Goal: Complete application form

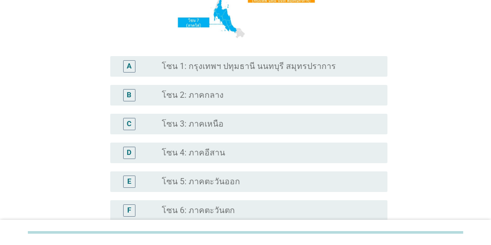
scroll to position [164, 0]
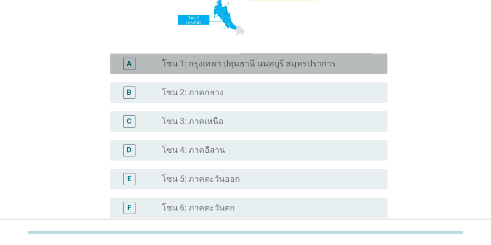
click at [312, 65] on label "โซน 1: กรุงเทพฯ ปทุมธานี นนทบุรี สมุทรปราการ" at bounding box center [249, 64] width 174 height 10
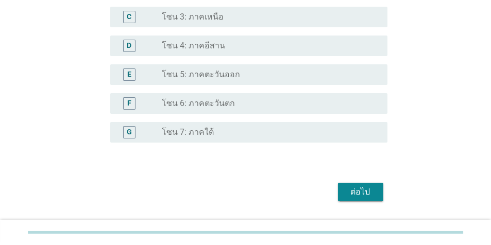
scroll to position [269, 0]
click at [360, 194] on div "ต่อไป" at bounding box center [360, 191] width 29 height 12
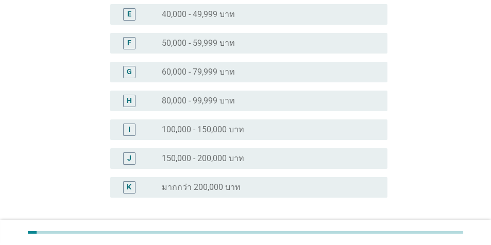
scroll to position [218, 0]
click at [233, 81] on div "G radio_button_unchecked 60,000 - 79,999 บาท" at bounding box center [245, 70] width 283 height 29
click at [234, 77] on div "G radio_button_unchecked 60,000 - 79,999 บาท" at bounding box center [248, 70] width 277 height 21
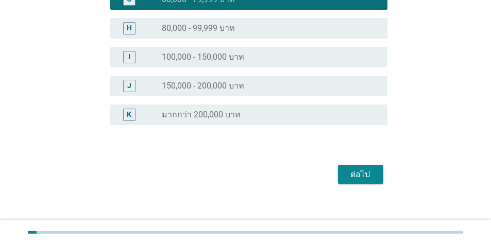
scroll to position [297, 0]
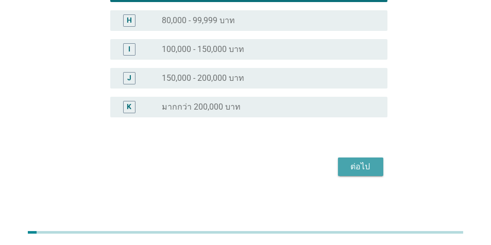
click at [365, 168] on div "ต่อไป" at bounding box center [360, 167] width 29 height 12
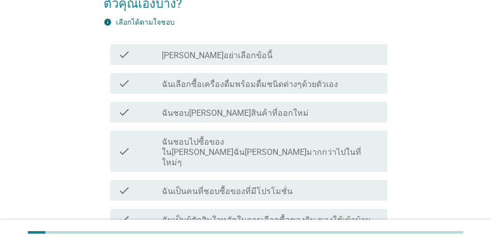
scroll to position [77, 0]
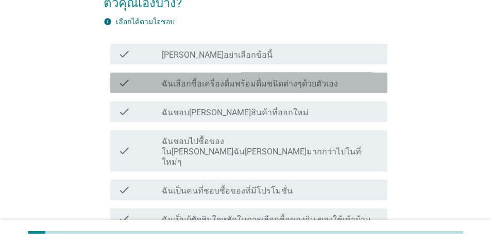
click at [264, 85] on label "ฉันเลือกซื้อเครื่องดื่มพร้อมดื่มชนิดต่างๆด้วยตัวเอง" at bounding box center [250, 84] width 176 height 10
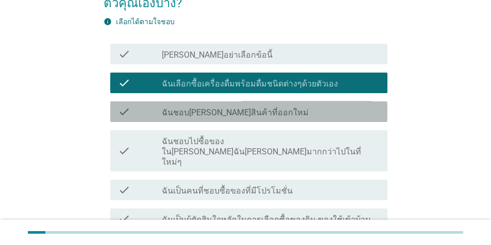
click at [266, 113] on div "check_box_outline_blank ฉันชอบ[PERSON_NAME]สินค้าที่ออกใหม่" at bounding box center [270, 112] width 217 height 12
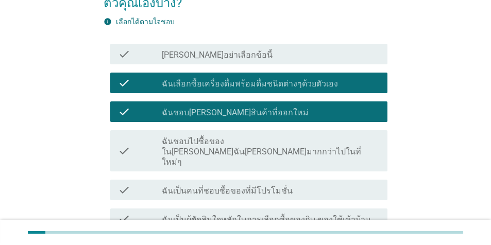
click at [315, 184] on div "check_box_outline_blank ฉันเป็นคนที่ชอบซื้อของที่มีโปรโมชั่น" at bounding box center [270, 190] width 217 height 12
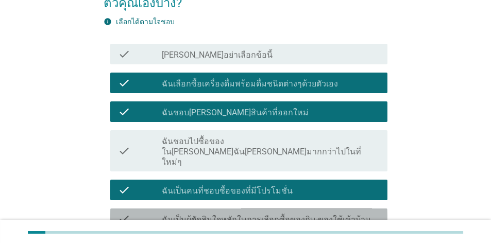
click at [344, 215] on label "ฉันเป็นผุ้ตัดสินใจหลักในการเลือกซื้อของกิน-ของใช้เข้าบ้าน" at bounding box center [266, 220] width 209 height 10
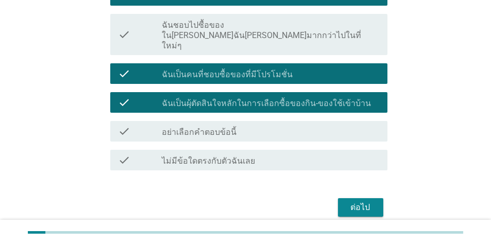
scroll to position [194, 0]
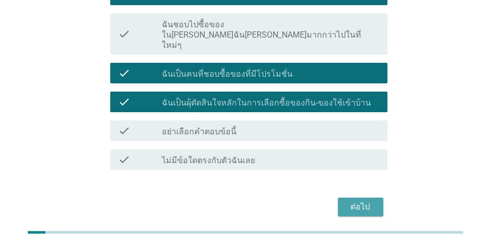
click at [365, 201] on div "ต่อไป" at bounding box center [360, 207] width 29 height 12
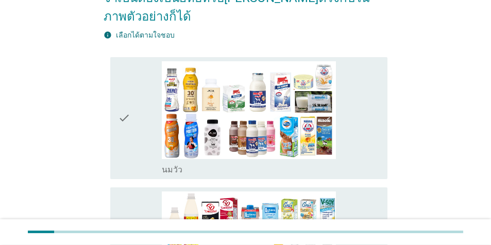
scroll to position [160, 0]
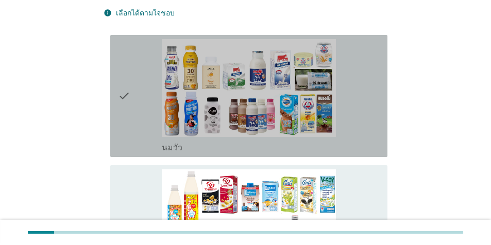
click at [365, 83] on div "check_box_outline_blank [PERSON_NAME]" at bounding box center [270, 96] width 217 height 114
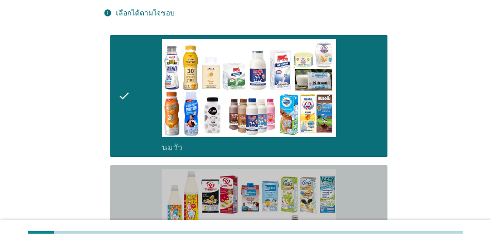
click at [369, 180] on div "check_box_outline_blank นมถั่วเหลือง-น้ำเต้าหู้พร้อมดื่ม" at bounding box center [270, 226] width 217 height 114
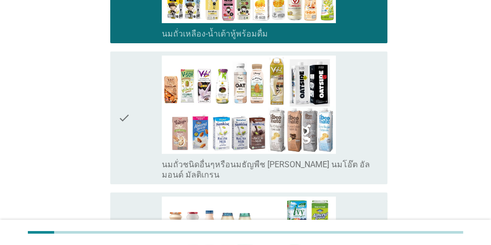
scroll to position [409, 0]
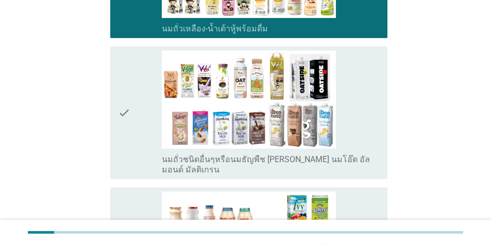
click at [366, 93] on div "check_box_outline_blank นมถั่วชนิดอื่นๆหรือนมธัญพืช [PERSON_NAME] นมโอ๊ต อัลมอน…" at bounding box center [270, 112] width 217 height 124
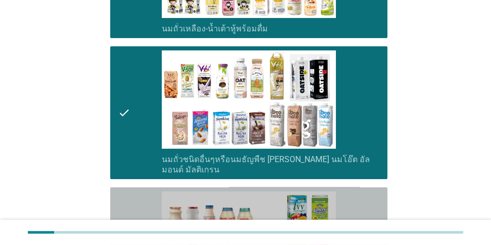
click at [371, 192] on div "check_box_outline_blank นมเปรี้ยว" at bounding box center [270, 249] width 217 height 114
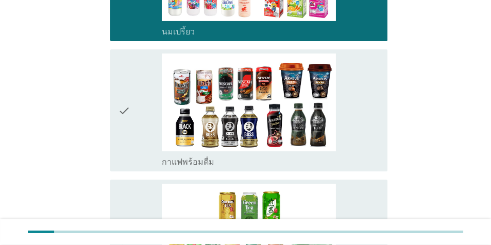
scroll to position [680, 0]
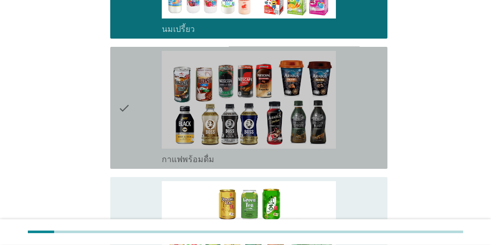
click at [374, 86] on div "check_box_outline_blank กาแฟพร้อมดื่ม" at bounding box center [270, 108] width 217 height 114
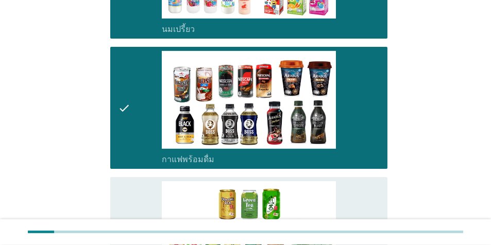
click at [367, 182] on div "check_box_outline_blank ชาพร้อมดื่ม" at bounding box center [270, 238] width 217 height 114
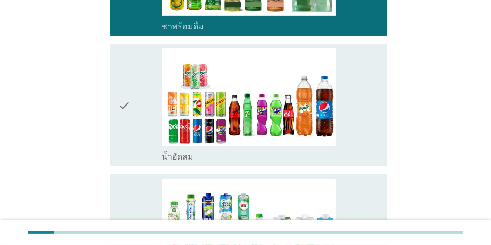
scroll to position [973, 0]
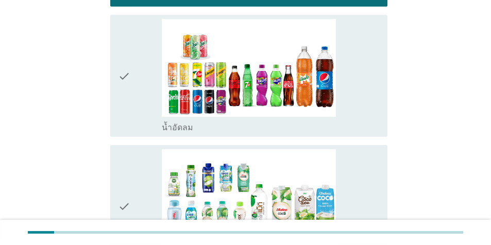
click at [371, 81] on div "check_box_outline_blank น้ำอัดลม" at bounding box center [270, 76] width 217 height 114
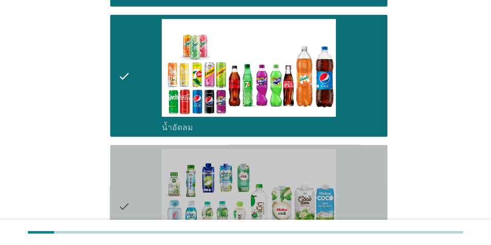
click at [370, 149] on div "check_box_outline_blank น้ำมะพร้าวพร้อมดื่ม" at bounding box center [270, 206] width 217 height 114
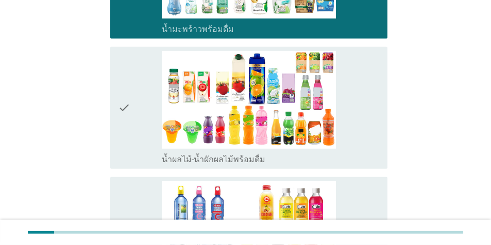
scroll to position [1207, 0]
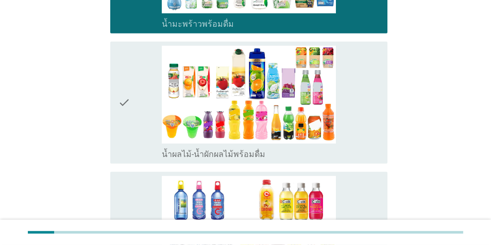
click at [376, 71] on div "check_box_outline_blank น้ำผลไม้-น้ำผักผลไม้พร้อมดื่ม" at bounding box center [270, 103] width 217 height 114
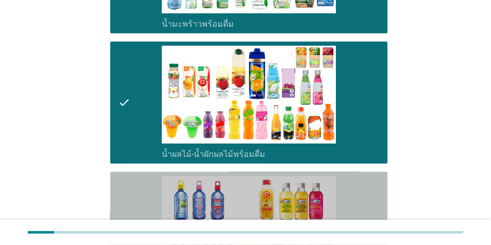
click at [372, 176] on div "check_box_outline_blank น้ำวิตามิน-เครื่องดื่มวิตามิน" at bounding box center [270, 233] width 217 height 114
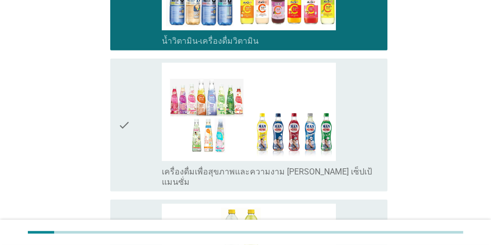
scroll to position [1453, 0]
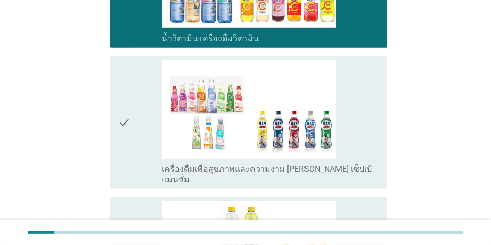
click at [372, 111] on div "check_box_outline_blank เครื่องดื่มเพื่อสุขภาพและความงาม [PERSON_NAME] เซ็ปเป้ …" at bounding box center [270, 122] width 217 height 124
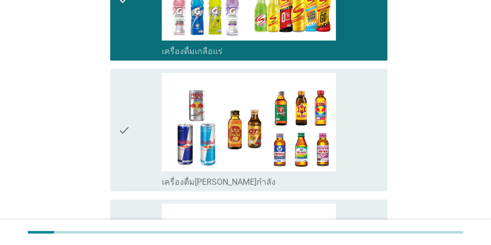
scroll to position [1737, 0]
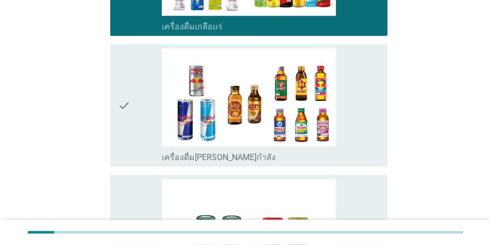
click at [364, 92] on div "check_box_outline_blank เครื่องดื่ม[PERSON_NAME]กำลัง" at bounding box center [270, 105] width 217 height 114
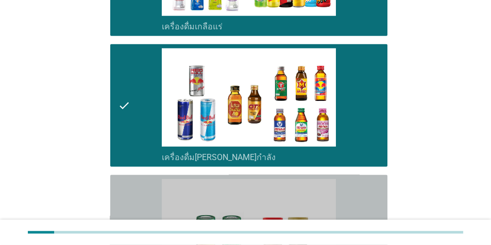
click at [368, 179] on div "check_box_outline_blank ซุปไก่สกัด-[PERSON_NAME]สำเร็จรูป" at bounding box center [270, 236] width 217 height 114
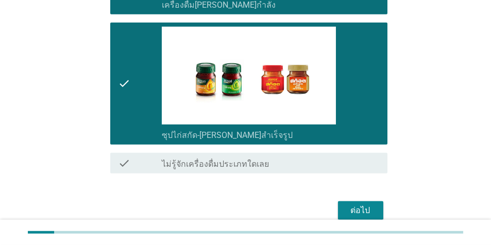
scroll to position [1909, 0]
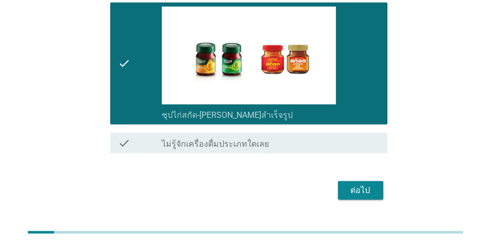
click at [378, 181] on button "ต่อไป" at bounding box center [360, 190] width 45 height 19
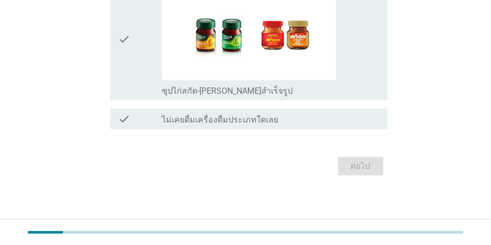
scroll to position [0, 0]
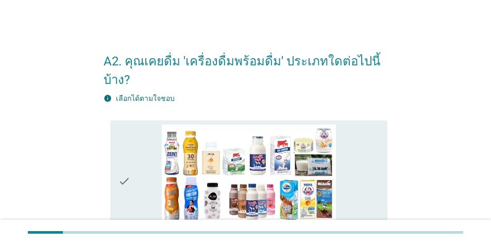
click at [374, 156] on div "check_box_outline_blank [PERSON_NAME]" at bounding box center [270, 182] width 217 height 114
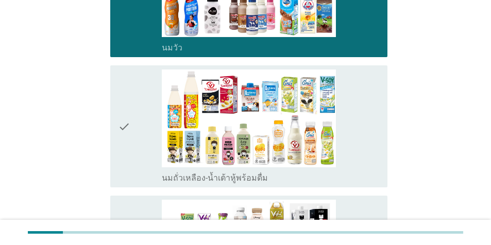
scroll to position [197, 0]
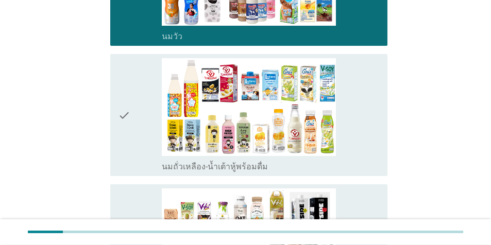
click at [378, 114] on div "check_box_outline_blank นมถั่วเหลือง-น้ำเต้าหู้พร้อมดื่ม" at bounding box center [270, 115] width 217 height 114
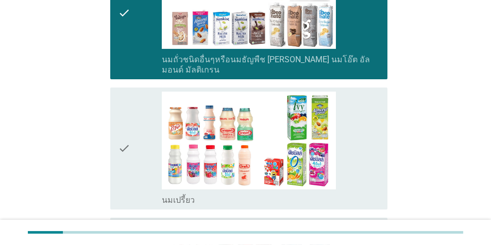
scroll to position [461, 0]
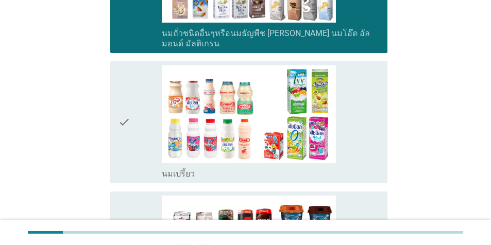
click at [377, 111] on div "check_box_outline_blank นมเปรี้ยว" at bounding box center [270, 122] width 217 height 114
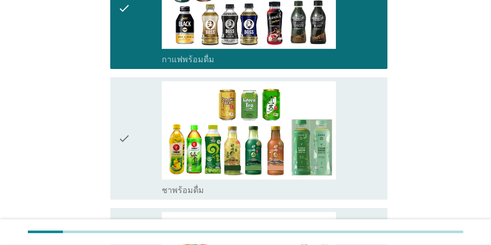
scroll to position [723, 0]
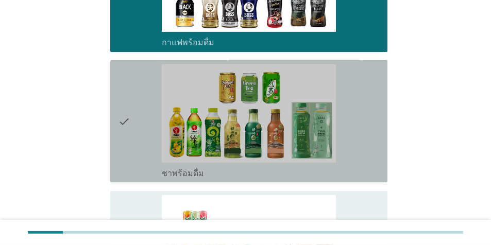
click at [365, 116] on div "check_box_outline_blank ชาพร้อมดื่ม" at bounding box center [270, 121] width 217 height 114
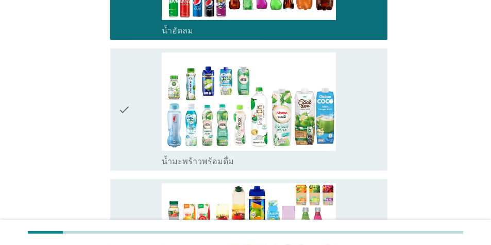
scroll to position [1013, 0]
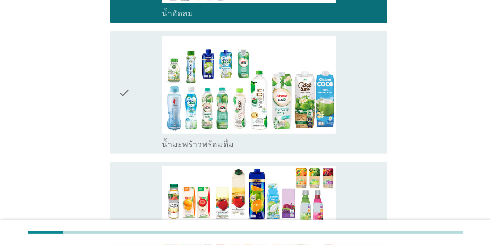
click at [371, 88] on div "check_box_outline_blank น้ำมะพร้าวพร้อมดื่ม" at bounding box center [270, 93] width 217 height 114
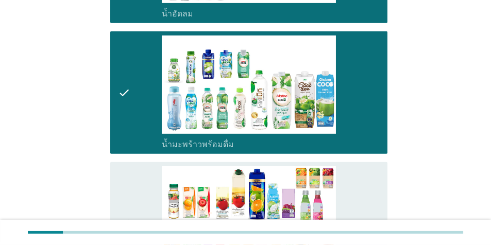
click at [369, 184] on div "check_box_outline_blank น้ำผลไม้-น้ำผักผลไม้พร้อมดื่ม" at bounding box center [270, 223] width 217 height 114
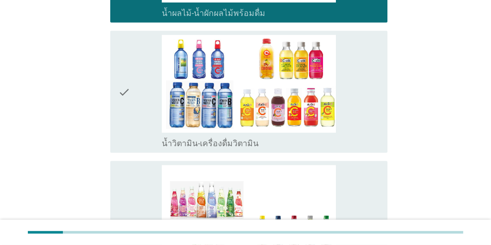
scroll to position [1279, 0]
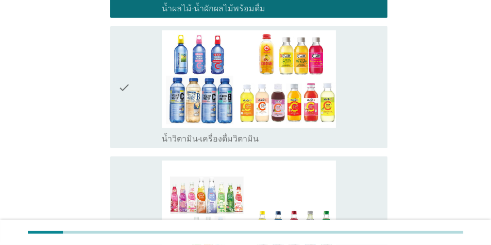
click at [372, 112] on div "check_box_outline_blank น้ำวิตามิน-เครื่องดื่มวิตามิน" at bounding box center [270, 87] width 217 height 114
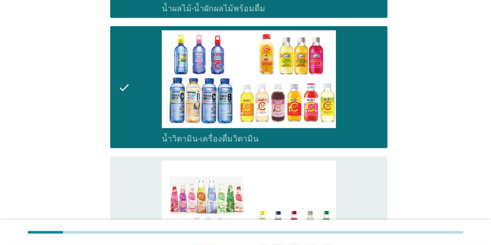
click at [376, 182] on div "check_box_outline_blank เครื่องดื่มเพื่อสุขภาพและความงาม [PERSON_NAME] เซ็ปเป้ …" at bounding box center [270, 223] width 217 height 124
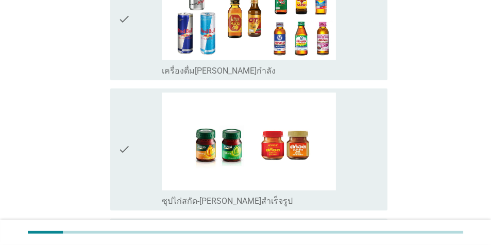
scroll to position [1752, 0]
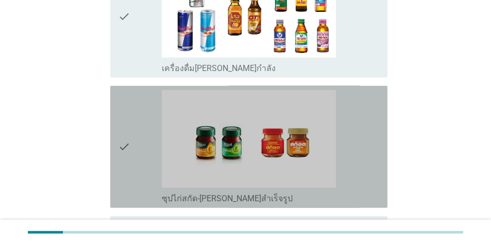
click at [361, 123] on div "check_box_outline_blank ซุปไก่สกัด-[PERSON_NAME]สำเร็จรูป" at bounding box center [270, 147] width 217 height 114
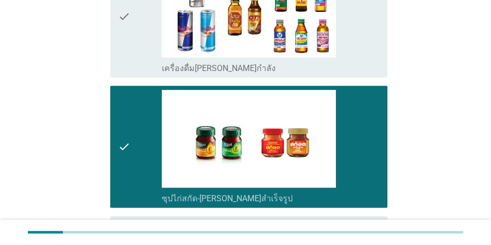
scroll to position [1835, 0]
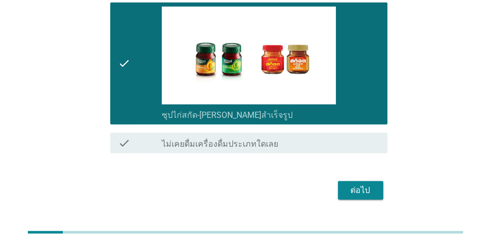
click at [364, 184] on div "ต่อไป" at bounding box center [360, 190] width 29 height 12
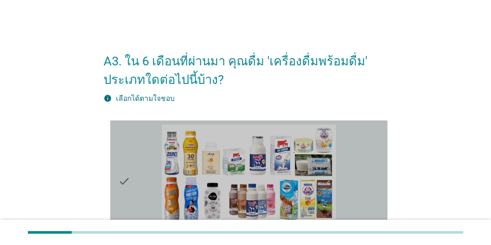
click at [352, 170] on div "check_box_outline_blank [PERSON_NAME]" at bounding box center [270, 182] width 217 height 114
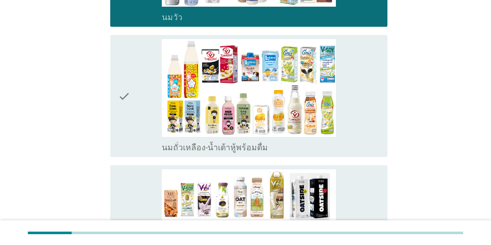
scroll to position [220, 0]
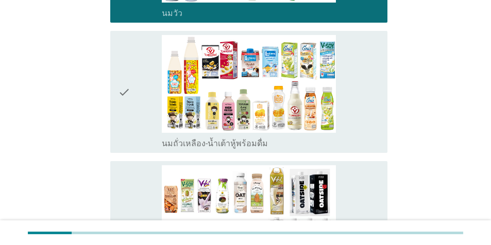
click at [371, 99] on div "check_box_outline_blank นมถั่วเหลือง-น้ำเต้าหู้พร้อมดื่ม" at bounding box center [270, 92] width 217 height 114
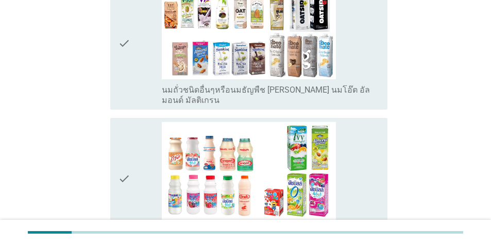
scroll to position [446, 0]
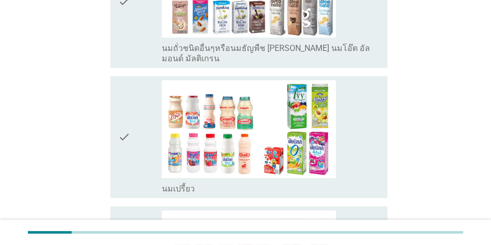
click at [364, 114] on div "check_box_outline_blank นมเปรี้ยว" at bounding box center [270, 137] width 217 height 114
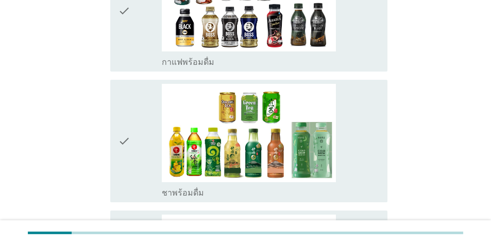
scroll to position [719, 0]
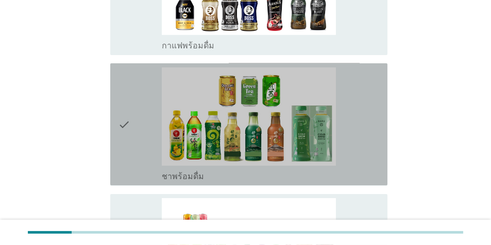
click at [356, 133] on div "check_box_outline_blank ชาพร้อมดื่ม" at bounding box center [270, 124] width 217 height 114
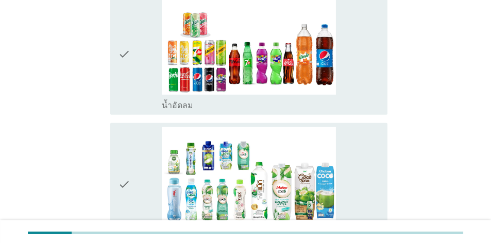
scroll to position [929, 0]
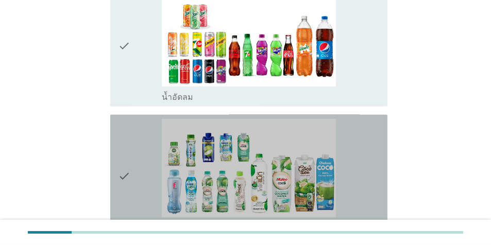
click at [359, 145] on div "check_box_outline_blank น้ำมะพร้าวพร้อมดื่ม" at bounding box center [270, 176] width 217 height 114
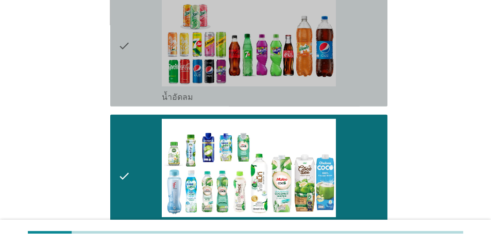
click at [366, 65] on div "check_box_outline_blank น้ำอัดลม" at bounding box center [270, 46] width 217 height 114
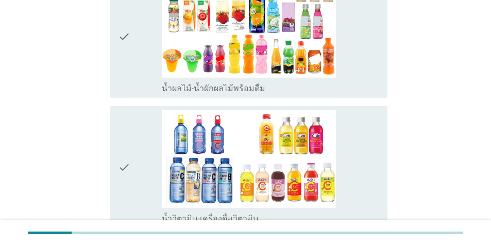
scroll to position [1201, 0]
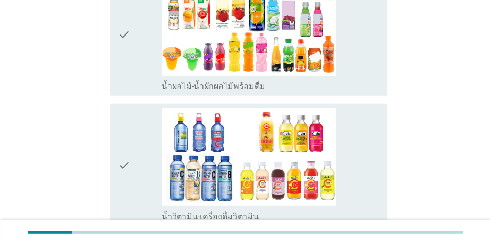
click at [363, 144] on div "check_box_outline_blank น้ำวิตามิน-เครื่องดื่มวิตามิน" at bounding box center [270, 165] width 217 height 114
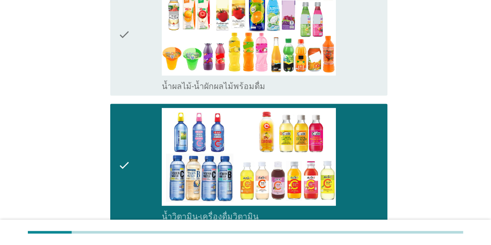
click at [372, 79] on div "check_box_outline_blank น้ำผลไม้-น้ำผักผลไม้พร้อมดื่ม" at bounding box center [270, 85] width 217 height 12
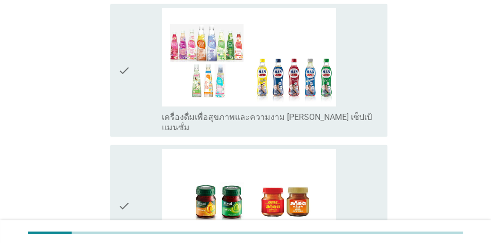
scroll to position [1479, 0]
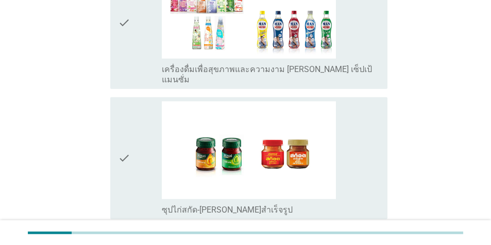
click at [374, 151] on div "check_box ซุปไก่สกัด-[PERSON_NAME]สำเร็จรูป" at bounding box center [270, 158] width 217 height 114
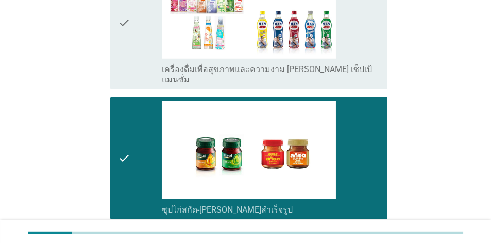
scroll to position [1574, 0]
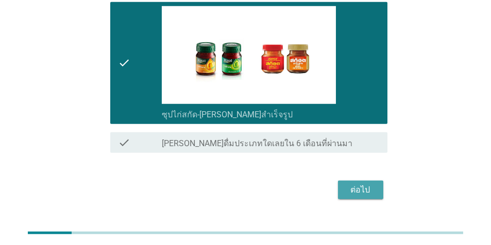
click at [372, 184] on div "ต่อไป" at bounding box center [360, 190] width 29 height 12
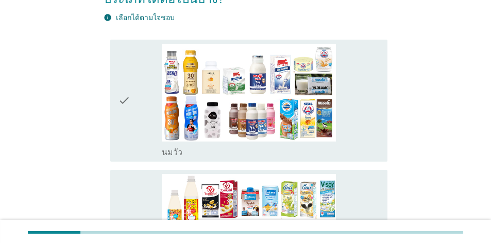
scroll to position [89, 0]
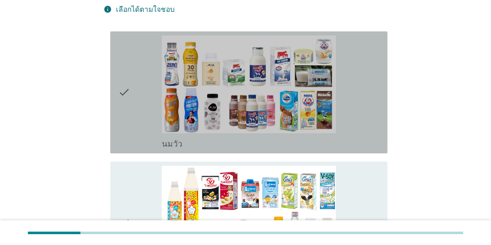
drag, startPoint x: 356, startPoint y: 97, endPoint x: 370, endPoint y: 132, distance: 38.2
click at [356, 97] on div "check_box_outline_blank [PERSON_NAME]" at bounding box center [270, 93] width 217 height 114
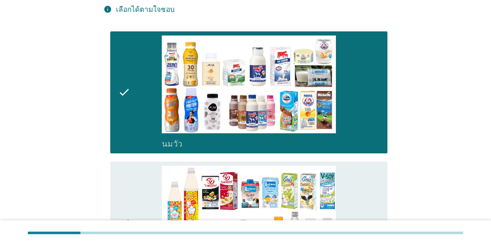
click at [366, 191] on div "check_box_outline_blank นมถั่วเหลือง-น้ำเต้าหู้พร้อมดื่ม" at bounding box center [270, 223] width 217 height 114
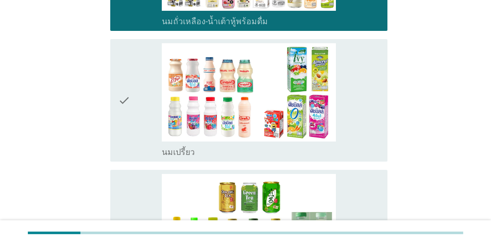
scroll to position [386, 0]
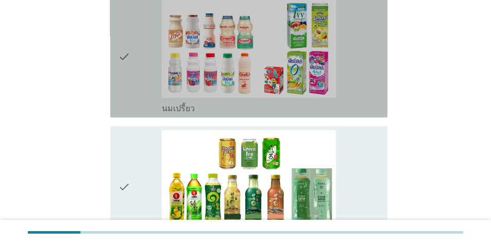
click at [371, 111] on div "check_box นมเปรี้ยว" at bounding box center [270, 107] width 217 height 12
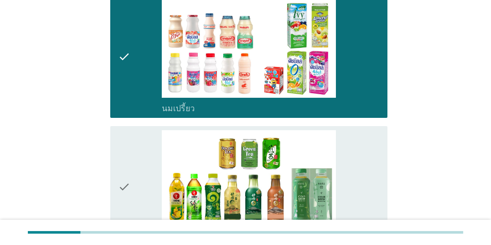
drag, startPoint x: 393, startPoint y: 149, endPoint x: 373, endPoint y: 152, distance: 20.3
click at [368, 154] on div "check_box ชาพร้อมดื่ม" at bounding box center [270, 187] width 217 height 114
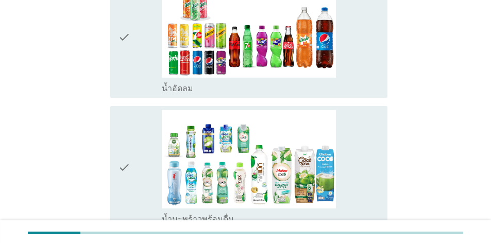
scroll to position [692, 0]
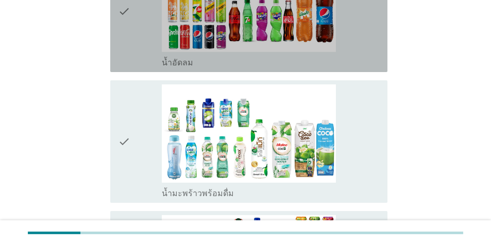
click at [367, 54] on div "check_box น้ำอัดลม" at bounding box center [270, 11] width 217 height 114
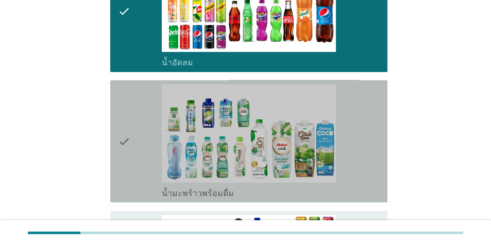
click at [379, 157] on div "check_box น้ำมะพร้าวพร้อมดื่ม" at bounding box center [270, 141] width 217 height 114
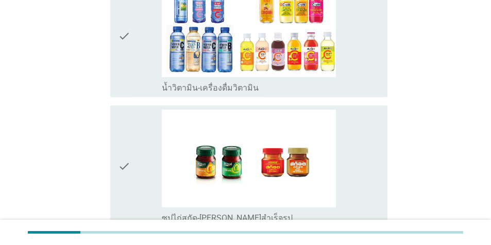
scroll to position [1064, 0]
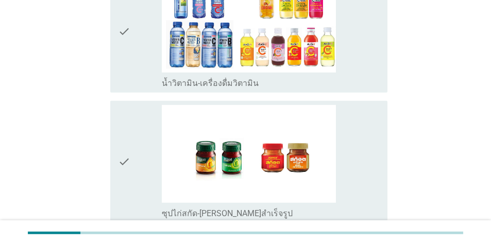
click at [369, 171] on div "check_box ซุปไก่สกัด-[PERSON_NAME]สำเร็จรูป" at bounding box center [270, 162] width 217 height 114
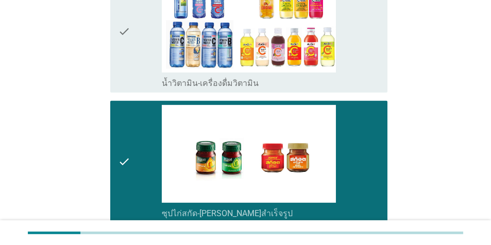
scroll to position [1182, 0]
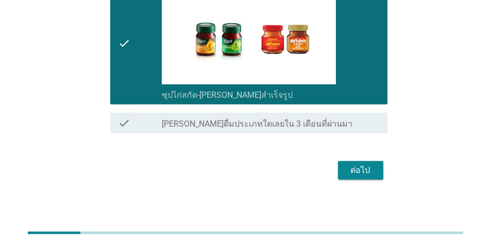
click at [370, 165] on div "ต่อไป" at bounding box center [360, 170] width 29 height 12
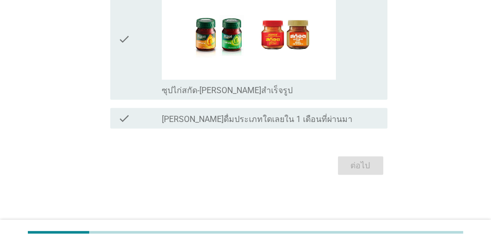
scroll to position [0, 0]
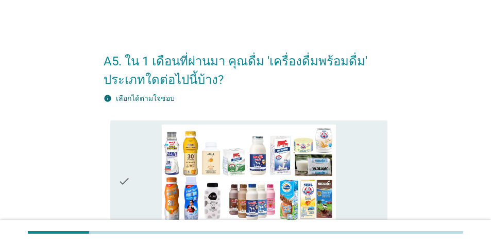
click at [366, 161] on div "check_box_outline_blank [PERSON_NAME]" at bounding box center [270, 182] width 217 height 114
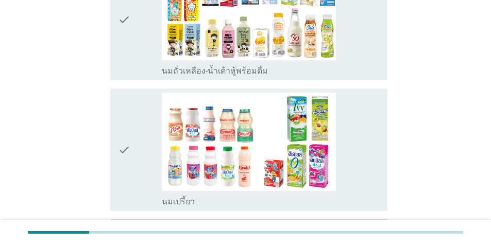
scroll to position [299, 0]
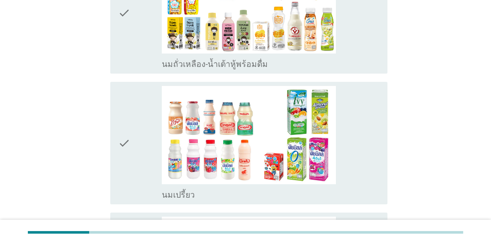
click at [363, 39] on div "check_box_outline_blank นมถั่วเหลือง-น้ำเต้าหู้พร้อมดื่ม" at bounding box center [270, 13] width 217 height 114
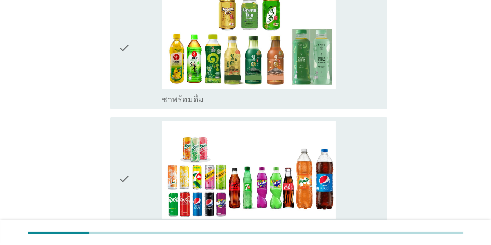
scroll to position [541, 0]
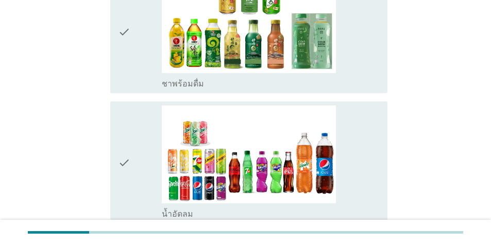
click at [366, 160] on div "check_box น้ำอัดลม" at bounding box center [270, 163] width 217 height 114
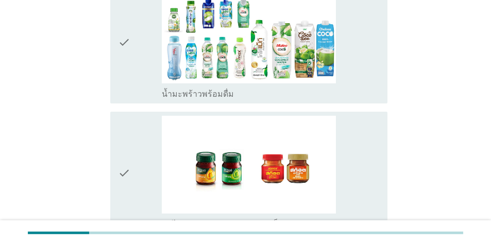
scroll to position [798, 0]
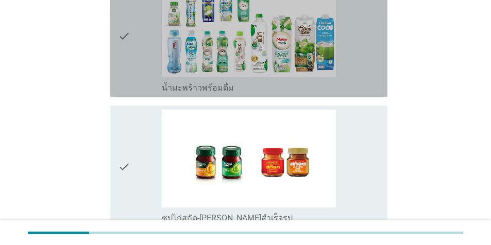
click at [358, 65] on div "check_box น้ำมะพร้าวพร้อมดื่ม" at bounding box center [270, 36] width 217 height 114
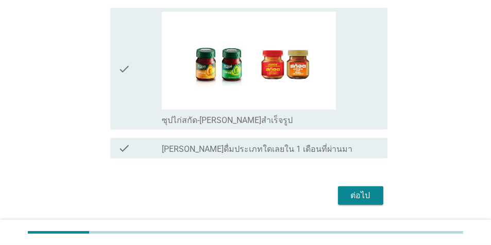
scroll to position [898, 0]
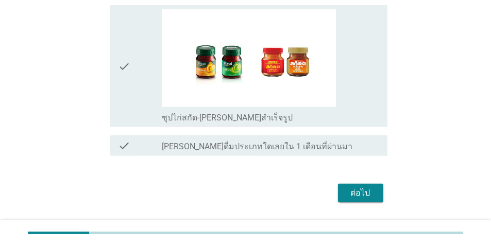
click at [362, 94] on div "check_box ซุปไก่สกัด-[PERSON_NAME]สำเร็จรูป" at bounding box center [270, 66] width 217 height 114
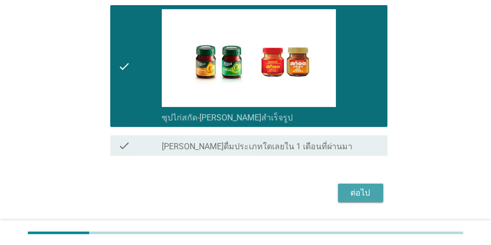
click at [368, 191] on div "ต่อไป" at bounding box center [360, 193] width 29 height 12
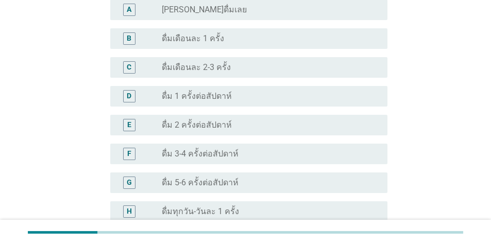
scroll to position [295, 0]
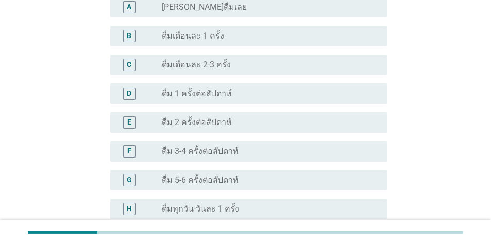
click at [264, 156] on div "radio_button_unchecked ดื่ม 3-4 ครั้งต่อสัปดาห์" at bounding box center [266, 151] width 209 height 10
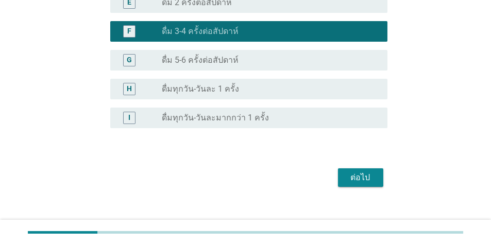
scroll to position [425, 0]
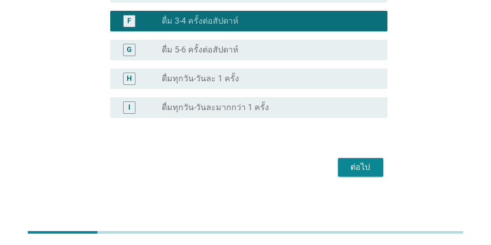
click at [357, 166] on div "ต่อไป" at bounding box center [360, 167] width 29 height 12
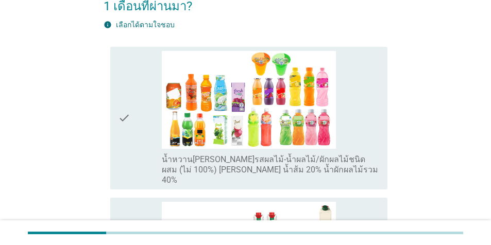
scroll to position [127, 0]
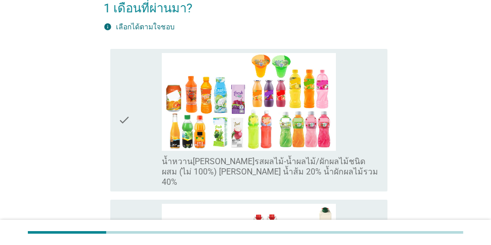
click at [367, 121] on div "check_box_outline_blank น้ำหวาน[PERSON_NAME]รสผลไม้-น้ำผลไม้/ผักผลไม้ชนิดผสม (ไ…" at bounding box center [270, 120] width 217 height 134
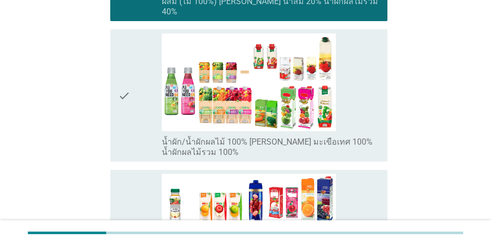
scroll to position [301, 0]
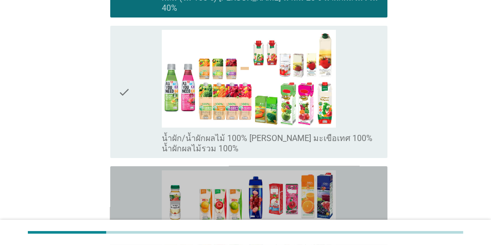
click at [374, 177] on div "check_box_outline_blank น้ำผลไม้ 100% [PERSON_NAME] น้ำส้ม 100% น้ำแอปเปิ้ล 100%" at bounding box center [270, 232] width 217 height 124
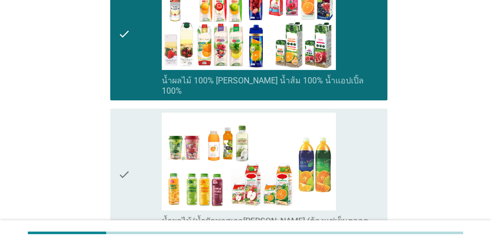
scroll to position [506, 0]
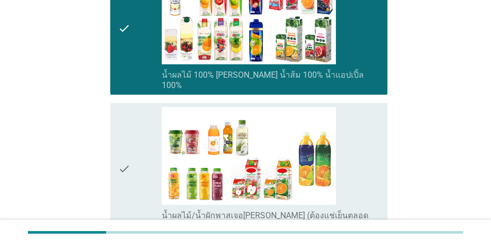
click at [382, 152] on div "check check_box_outline_blank น้ำผลไม้/น้ำผักพาสเจอ[PERSON_NAME] (ต้องแช่เย็นตล…" at bounding box center [248, 169] width 277 height 132
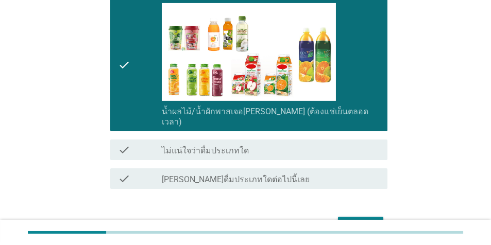
scroll to position [638, 0]
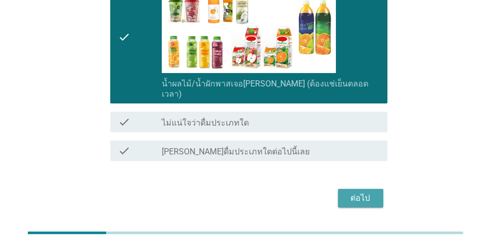
click at [374, 192] on div "ต่อไป" at bounding box center [360, 198] width 29 height 12
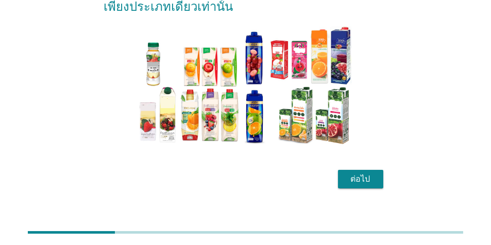
scroll to position [87, 0]
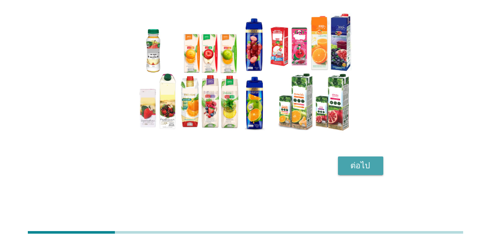
click at [374, 168] on div "ต่อไป" at bounding box center [360, 166] width 29 height 12
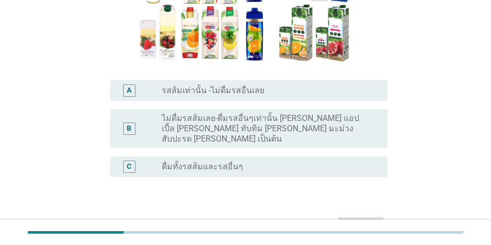
scroll to position [157, 0]
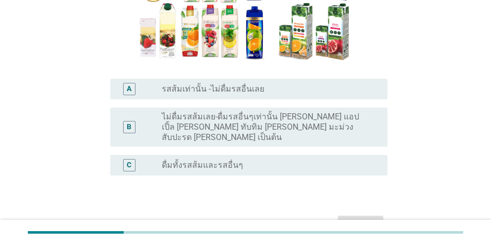
click at [260, 160] on div "radio_button_unchecked ดื่มทั้งรสส้มและรสอื่นๆ" at bounding box center [266, 165] width 209 height 10
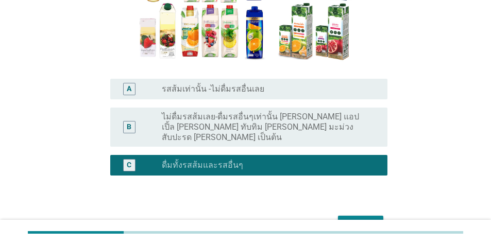
click at [351, 219] on div "ต่อไป" at bounding box center [360, 225] width 29 height 12
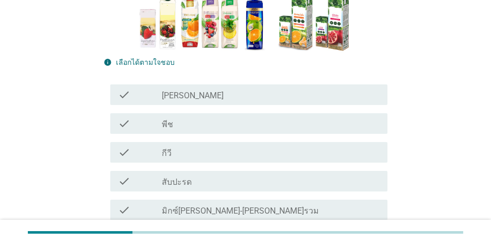
scroll to position [162, 0]
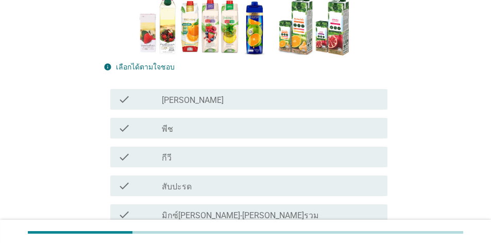
click at [235, 190] on div "check_box_outline_blank สับปะรด" at bounding box center [270, 186] width 217 height 12
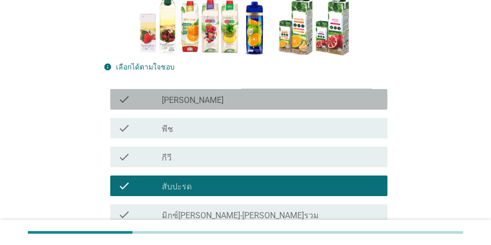
click at [229, 99] on div "check_box_outline_blank [PERSON_NAME]" at bounding box center [270, 99] width 217 height 12
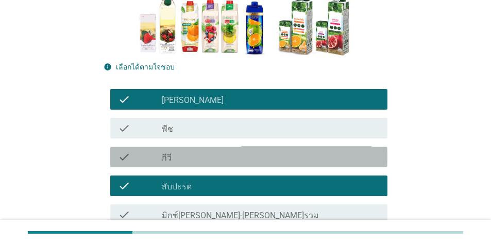
drag, startPoint x: 232, startPoint y: 156, endPoint x: 440, endPoint y: 103, distance: 214.7
click at [232, 156] on div "check_box_outline_blank กีวี" at bounding box center [270, 157] width 217 height 12
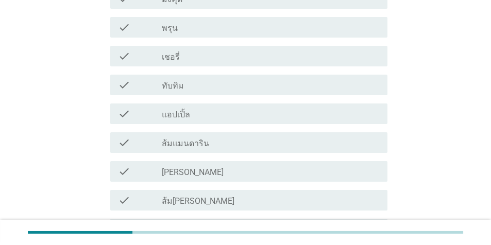
scroll to position [550, 0]
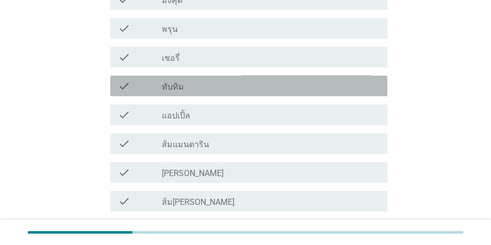
click at [257, 83] on div "check_box_outline_blank ทับทิม" at bounding box center [270, 86] width 217 height 12
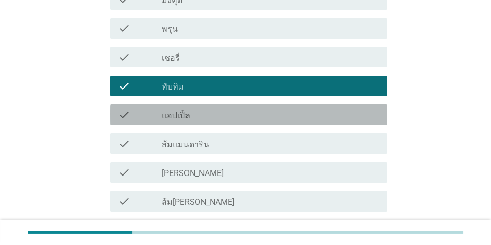
drag, startPoint x: 300, startPoint y: 117, endPoint x: 320, endPoint y: 119, distance: 19.7
click at [304, 117] on div "check_box_outline_blank แอปเปิ้ล" at bounding box center [270, 115] width 217 height 12
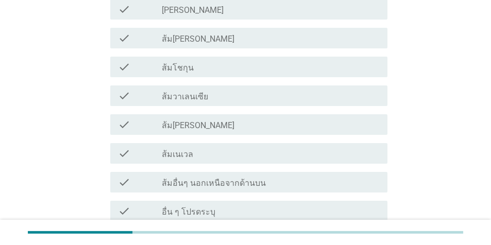
scroll to position [749, 0]
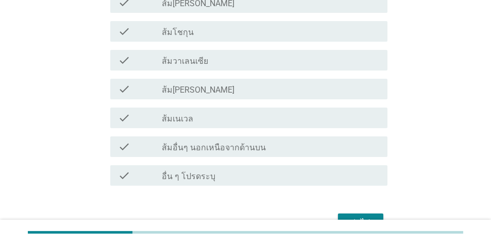
click at [375, 215] on button "ต่อไป" at bounding box center [360, 223] width 45 height 19
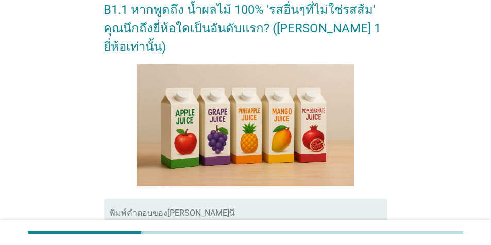
scroll to position [200, 0]
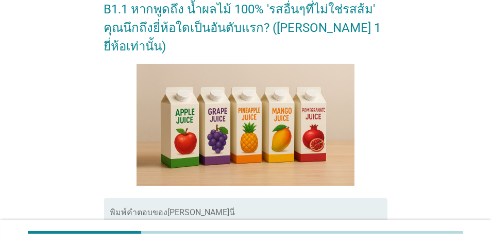
click at [334, 211] on textarea "พิมพ์คำตอบของคุณ ที่นี่" at bounding box center [248, 238] width 277 height 54
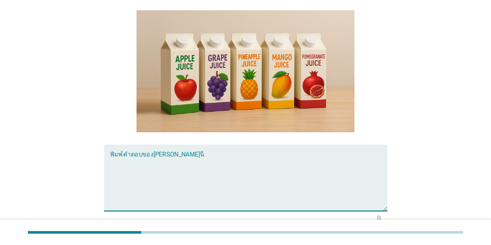
scroll to position [260, 0]
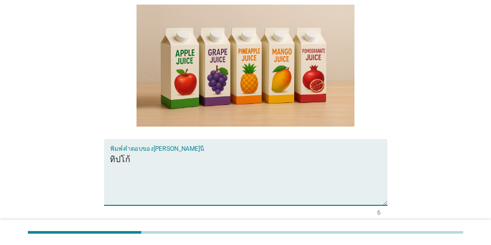
type textarea "ทิปโก้"
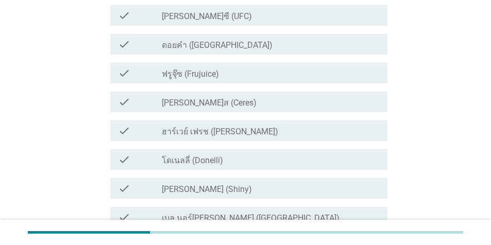
scroll to position [0, 0]
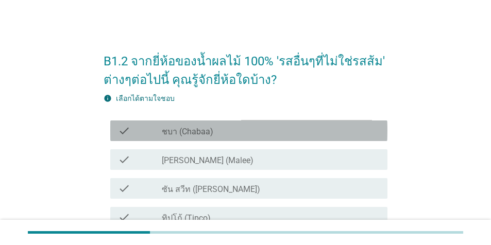
drag, startPoint x: 262, startPoint y: 130, endPoint x: 261, endPoint y: 141, distance: 10.9
click at [262, 130] on div "check_box_outline_blank ชบา (Chabaa)" at bounding box center [270, 131] width 217 height 12
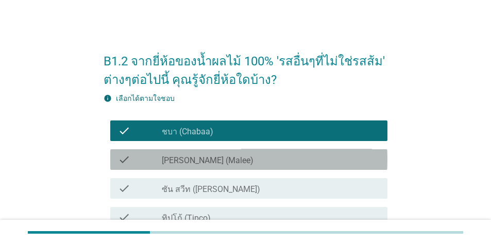
drag, startPoint x: 260, startPoint y: 153, endPoint x: 262, endPoint y: 169, distance: 16.6
click at [259, 152] on div "check check_box_outline_blank [PERSON_NAME] (Malee)" at bounding box center [248, 159] width 277 height 21
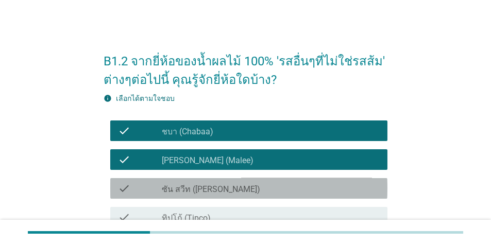
click at [265, 187] on div "check_box_outline_blank ซัน สวีท (Sun sweet)" at bounding box center [270, 188] width 217 height 12
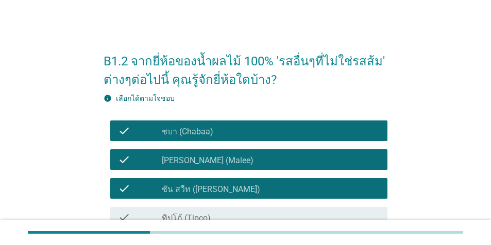
click at [273, 213] on div "check_box_outline_blank ทิปโก้ (Tipco)" at bounding box center [270, 217] width 217 height 12
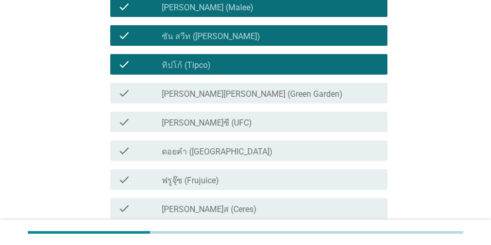
scroll to position [159, 0]
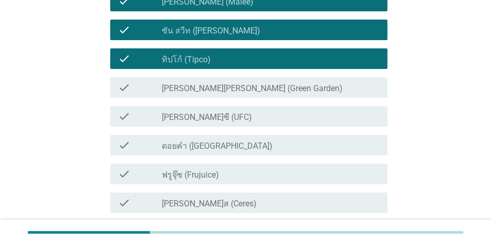
click at [249, 86] on label "[PERSON_NAME][PERSON_NAME] (Green Garden)" at bounding box center [252, 88] width 181 height 10
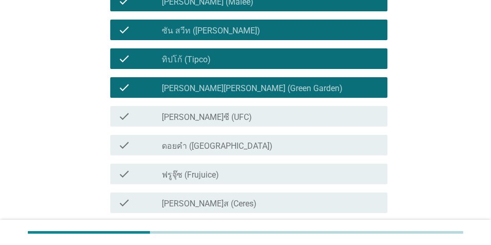
click at [243, 117] on div "check_box_outline_blank [PERSON_NAME]ซี (UFC)" at bounding box center [270, 116] width 217 height 12
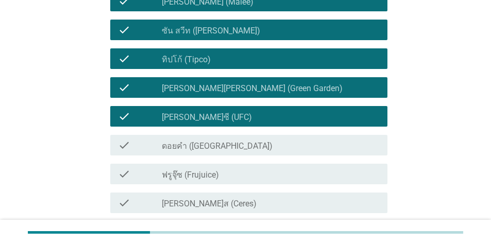
click at [239, 150] on div "check_box_outline_blank ดอยคำ (Doi-Khham)" at bounding box center [270, 145] width 217 height 12
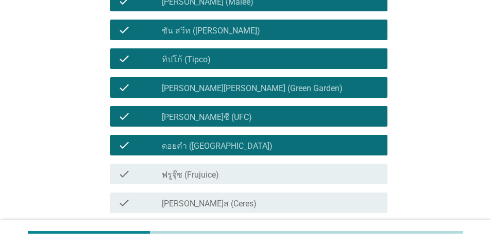
click at [236, 200] on div "check_box_outline_blank [PERSON_NAME]ส (Ceres)" at bounding box center [270, 203] width 217 height 12
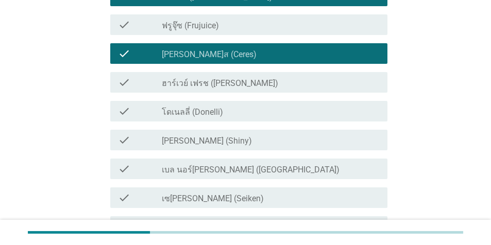
scroll to position [334, 0]
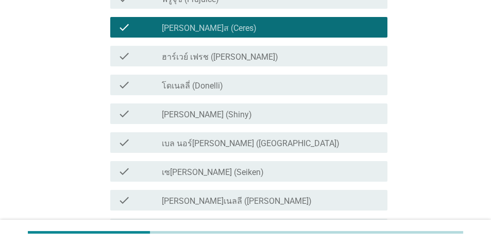
click at [246, 57] on label "ฮาร์เวย์ เฟรช ([PERSON_NAME])" at bounding box center [220, 57] width 116 height 10
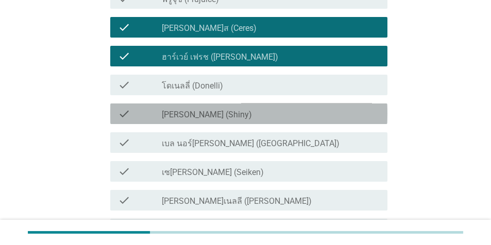
click at [239, 118] on div "check_box_outline_blank [PERSON_NAME] (Shiny)" at bounding box center [270, 114] width 217 height 12
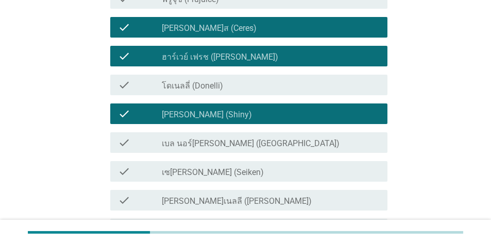
click at [245, 143] on label "เบล นอร์[PERSON_NAME] ([GEOGRAPHIC_DATA])" at bounding box center [251, 144] width 178 height 10
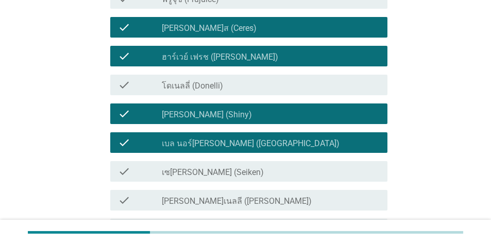
drag, startPoint x: 256, startPoint y: 170, endPoint x: 260, endPoint y: 175, distance: 5.9
click at [255, 170] on div "check_box_outline_blank เซ[PERSON_NAME] (Seiken)" at bounding box center [270, 171] width 217 height 12
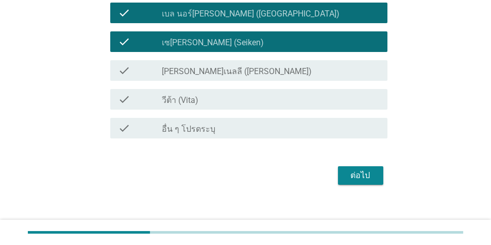
scroll to position [467, 0]
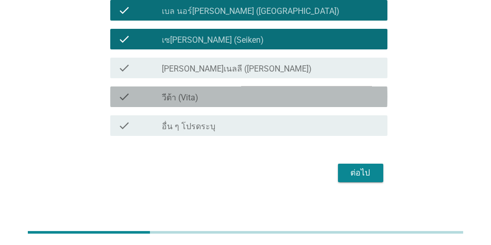
click at [324, 98] on div "check_box_outline_blank วีต้า (Vita)" at bounding box center [270, 97] width 217 height 12
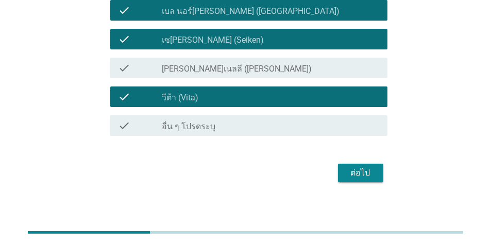
click at [355, 172] on div "ต่อไป" at bounding box center [360, 173] width 29 height 12
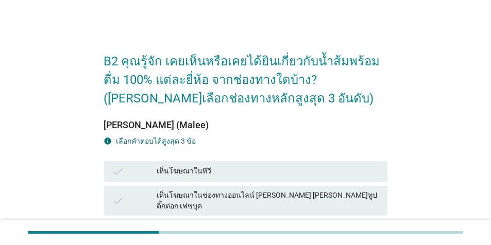
click at [318, 172] on div "เห็นโฆษณาในทีวี" at bounding box center [268, 171] width 222 height 12
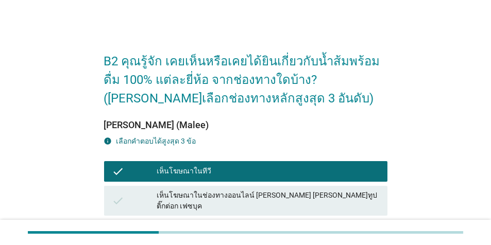
click at [331, 196] on div "เห็นโฆษณาในช่องทางออนไลน์ [PERSON_NAME] [PERSON_NAME]ทูป ติ๊กต่อก เฟซบุค" at bounding box center [268, 201] width 222 height 22
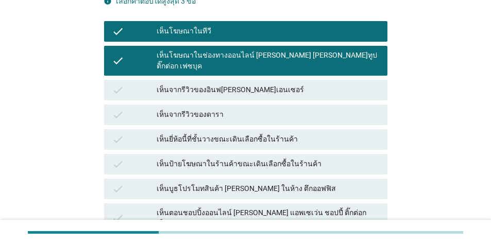
scroll to position [145, 0]
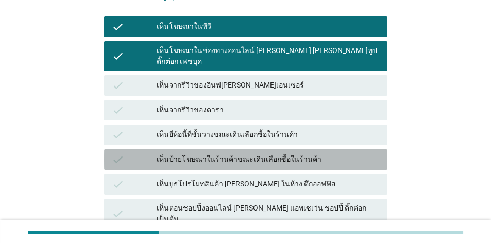
click at [349, 149] on div "check เห็นป้ายโฆษณาในร้านค้าขณะเดินเลือกซื้อในร้านค้า" at bounding box center [245, 159] width 283 height 21
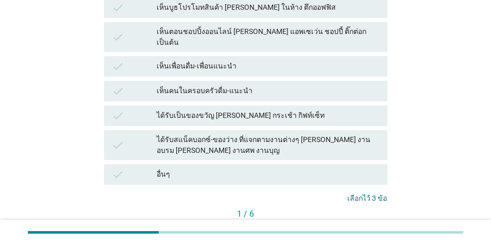
scroll to position [331, 0]
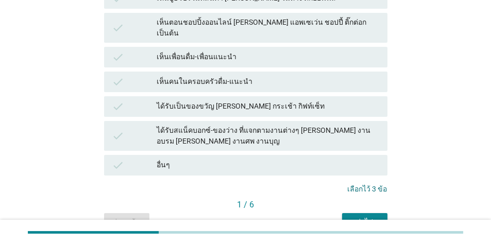
click at [358, 213] on button "ต่อไป" at bounding box center [364, 222] width 45 height 19
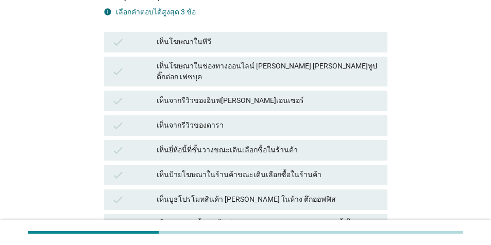
scroll to position [130, 0]
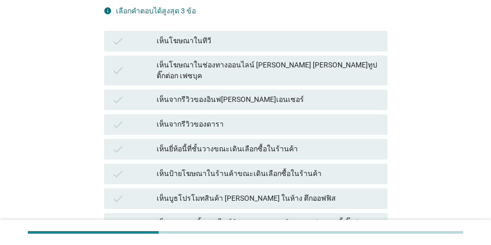
drag, startPoint x: 254, startPoint y: 165, endPoint x: 273, endPoint y: 109, distance: 59.1
click at [254, 168] on div "เห็นป้ายโฆษณาในร้านค้าขณะเดินเลือกซื้อในร้านค้า" at bounding box center [268, 174] width 222 height 12
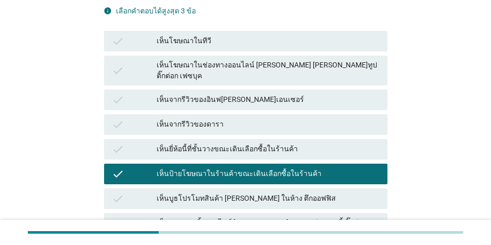
drag, startPoint x: 273, startPoint y: 102, endPoint x: 287, endPoint y: 78, distance: 27.7
click at [274, 102] on div "check เห็นโฆษณาในทีวี check เห็นโฆษณาในช่องทางออนไลน์ [PERSON_NAME] [PERSON_NAM…" at bounding box center [245, 203] width 287 height 349
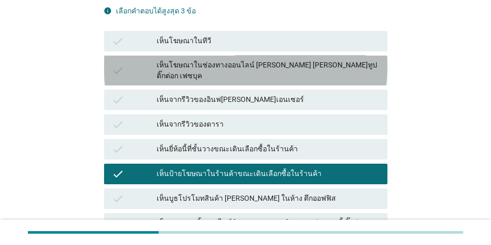
click at [296, 62] on div "เห็นโฆษณาในช่องทางออนไลน์ [PERSON_NAME] [PERSON_NAME]ทูป ติ๊กต่อก เฟซบุค" at bounding box center [268, 71] width 222 height 22
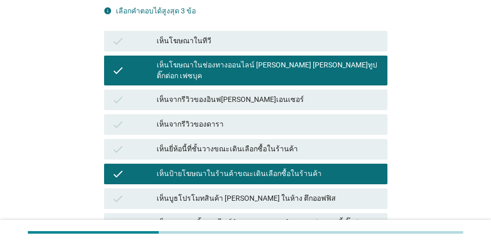
click at [241, 118] on div "เห็นจากรีวิวของดารา" at bounding box center [268, 124] width 222 height 12
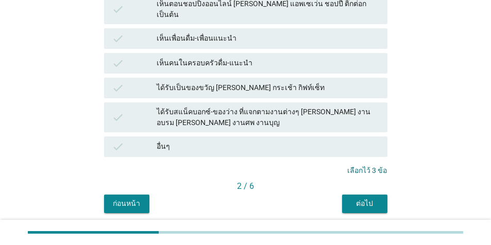
scroll to position [365, 0]
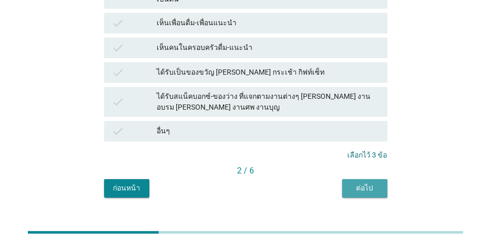
click at [349, 179] on button "ต่อไป" at bounding box center [364, 188] width 45 height 19
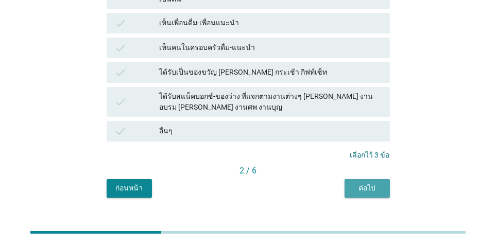
scroll to position [0, 0]
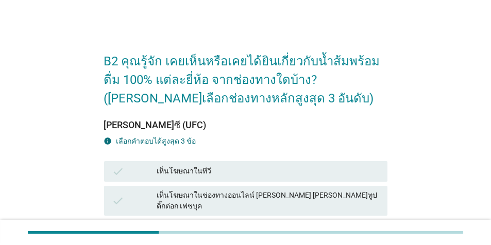
click at [342, 172] on div "เห็นโฆษณาในทีวี" at bounding box center [268, 171] width 222 height 12
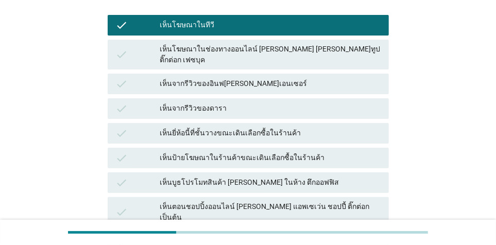
scroll to position [169, 0]
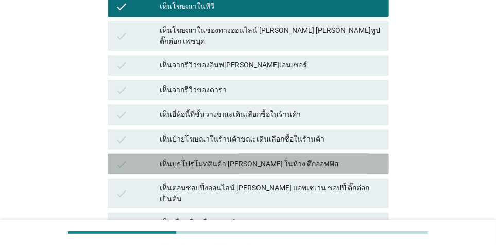
click at [292, 158] on div "เห็นบูธโปรโมทสินค้า [PERSON_NAME] ในห้าง ตึกออฟฟิส" at bounding box center [270, 164] width 220 height 12
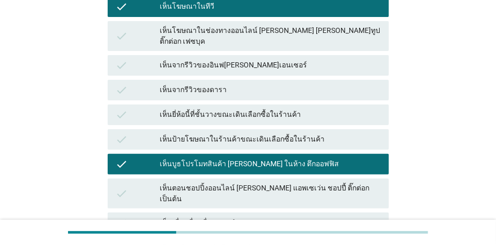
click at [301, 109] on div "เห็นยี่ห้อนี้ที่ชั้นวางขณะเดินเลือกซื้อในร้านค้า" at bounding box center [270, 115] width 220 height 12
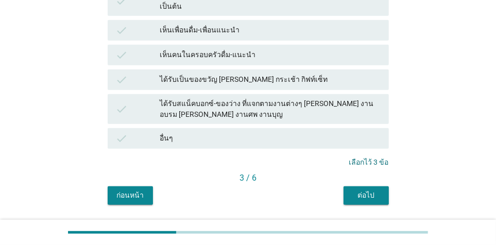
scroll to position [373, 0]
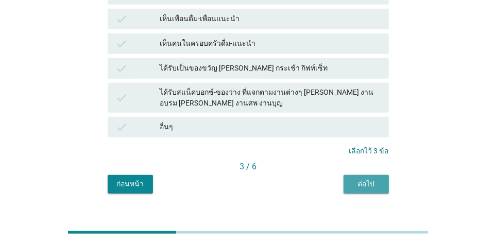
click at [370, 179] on div "ต่อไป" at bounding box center [366, 184] width 29 height 11
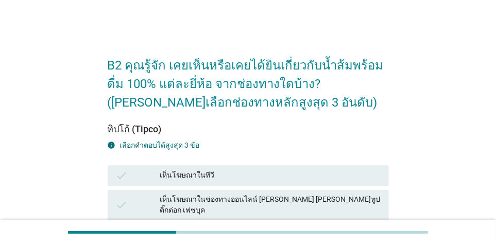
click at [310, 176] on div "เห็นโฆษณาในทีวี" at bounding box center [270, 175] width 220 height 12
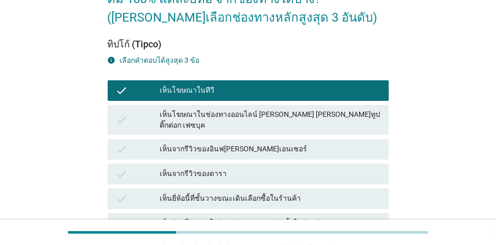
scroll to position [141, 0]
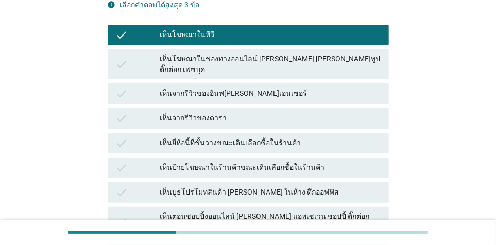
click at [302, 186] on div "เห็นบูธโปรโมทสินค้า [PERSON_NAME] ในห้าง ตึกออฟฟิส" at bounding box center [270, 192] width 220 height 12
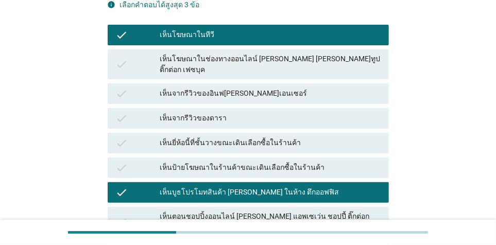
click at [329, 57] on div "เห็นโฆษณาในช่องทางออนไลน์ [PERSON_NAME] [PERSON_NAME]ทูป ติ๊กต่อก เฟซบุค" at bounding box center [270, 65] width 220 height 22
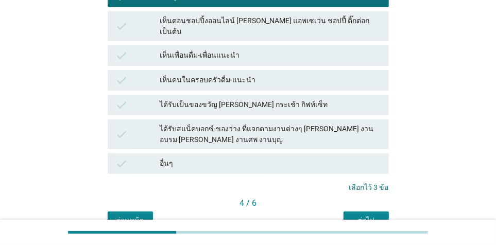
scroll to position [373, 0]
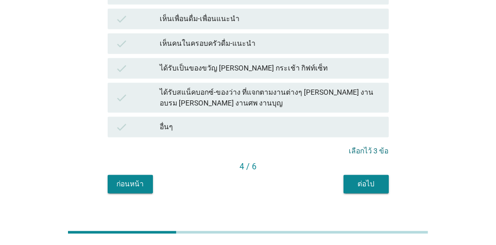
click at [367, 179] on div "ต่อไป" at bounding box center [366, 184] width 29 height 11
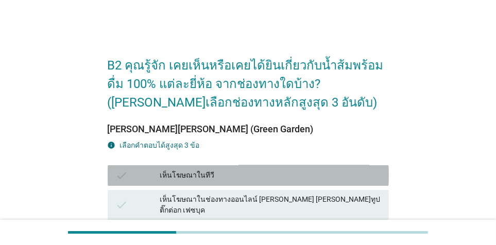
click at [320, 178] on div "เห็นโฆษณาในทีวี" at bounding box center [270, 175] width 220 height 12
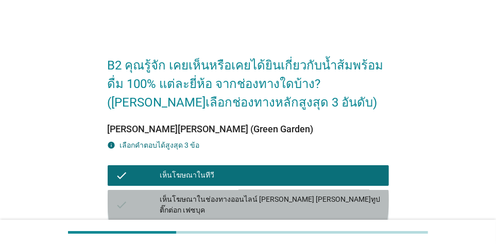
click at [331, 202] on div "เห็นโฆษณาในช่องทางออนไลน์ [PERSON_NAME] [PERSON_NAME]ทูป ติ๊กต่อก เฟซบุค" at bounding box center [270, 205] width 220 height 22
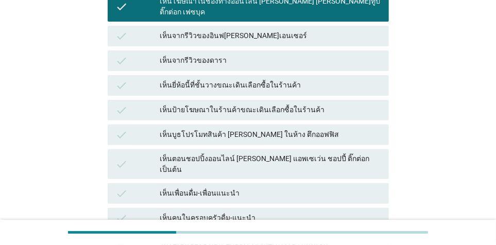
scroll to position [208, 0]
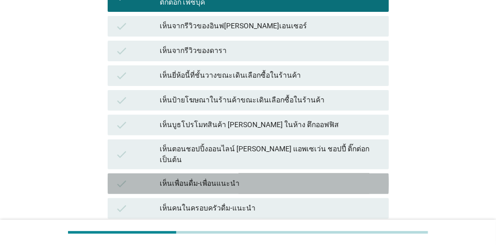
click at [300, 178] on div "เห็นเพื่อนดื่ม-เพื่อนแนะนำ" at bounding box center [270, 184] width 220 height 12
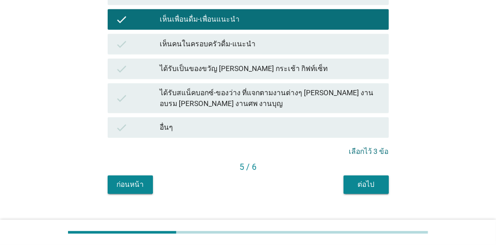
scroll to position [373, 0]
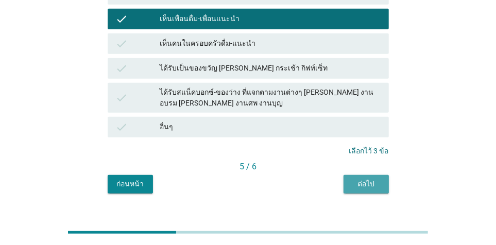
click at [382, 175] on button "ต่อไป" at bounding box center [366, 184] width 45 height 19
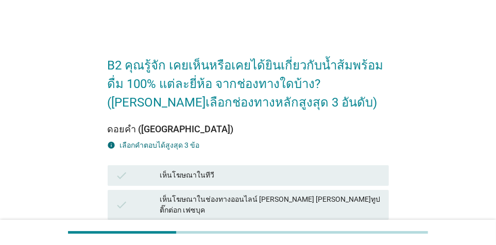
click at [345, 179] on div "เห็นโฆษณาในทีวี" at bounding box center [270, 175] width 220 height 12
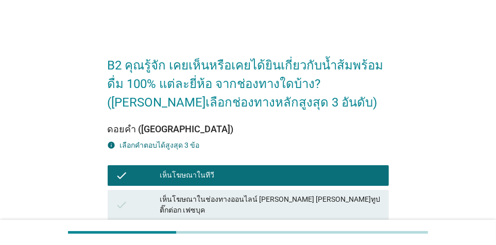
scroll to position [173, 0]
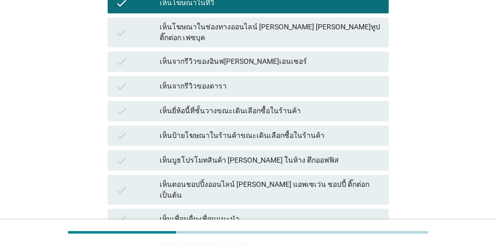
click at [284, 179] on div "เห็นตอนชอปปิ้งออนไลน์ [PERSON_NAME] แอพเซเว่น ชอปปี้ ติ๊กต่อก เป็นต้น" at bounding box center [270, 190] width 220 height 22
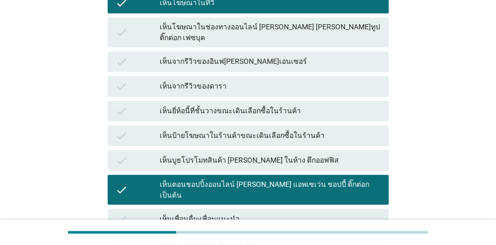
click at [291, 130] on div "เห็นป้ายโฆษณาในร้านค้าขณะเดินเลือกซื้อในร้านค้า" at bounding box center [270, 136] width 220 height 12
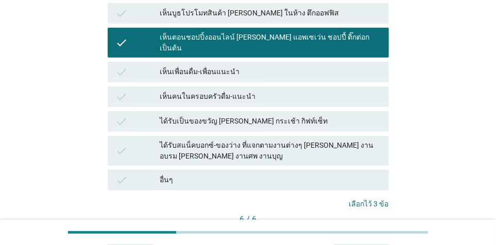
scroll to position [373, 0]
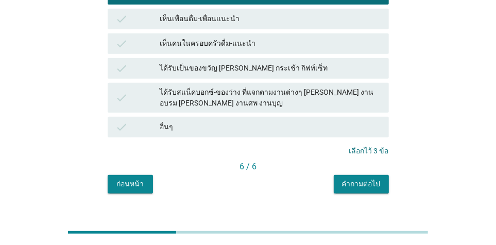
click at [369, 179] on div "คำถามต่อไป" at bounding box center [361, 184] width 39 height 11
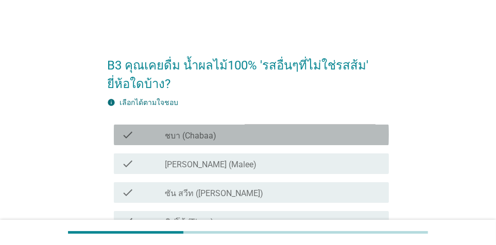
click at [262, 130] on div "check_box_outline_blank ชบา (Chabaa)" at bounding box center [272, 135] width 215 height 12
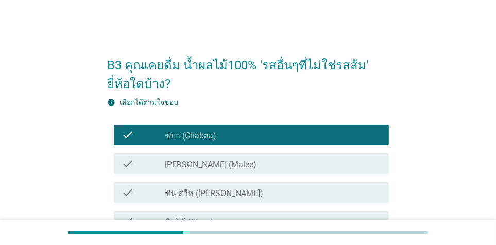
click at [254, 153] on div "check check_box_outline_blank [PERSON_NAME] (Malee)" at bounding box center [251, 163] width 275 height 21
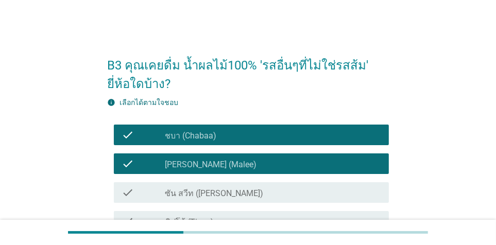
click at [266, 189] on div "check_box_outline_blank ซัน สวีท (Sun sweet)" at bounding box center [272, 192] width 215 height 12
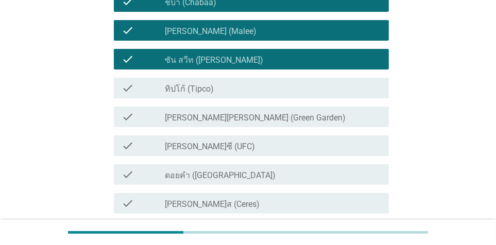
scroll to position [136, 0]
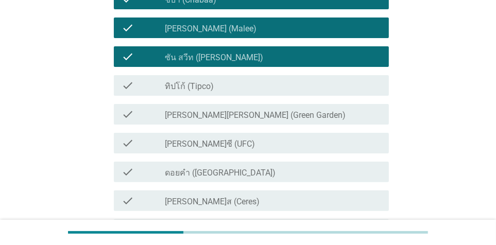
click at [268, 86] on div "check_box_outline_blank ทิปโก้ (Tipco)" at bounding box center [272, 85] width 215 height 12
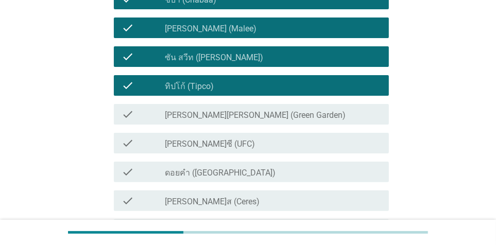
click at [257, 144] on div "check_box_outline_blank [PERSON_NAME]ซี (UFC)" at bounding box center [272, 143] width 215 height 12
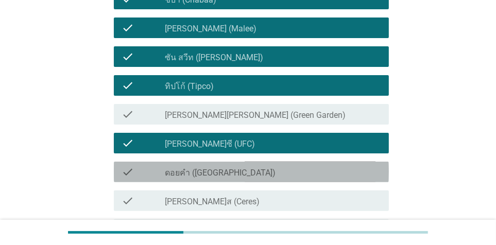
click at [266, 176] on div "check_box_outline_blank ดอยคำ (Doi-Khham)" at bounding box center [272, 172] width 215 height 12
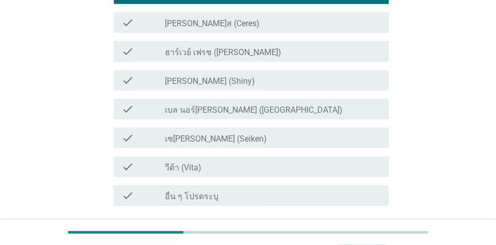
scroll to position [322, 0]
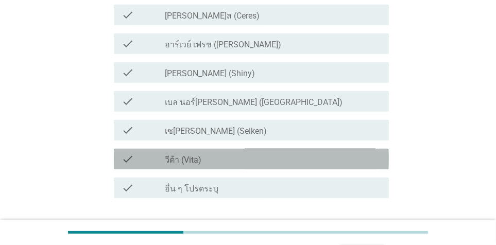
click at [230, 159] on div "check_box_outline_blank วีต้า (Vita)" at bounding box center [272, 159] width 215 height 12
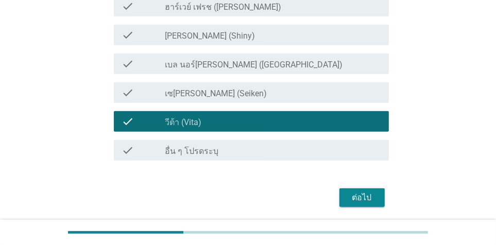
scroll to position [372, 0]
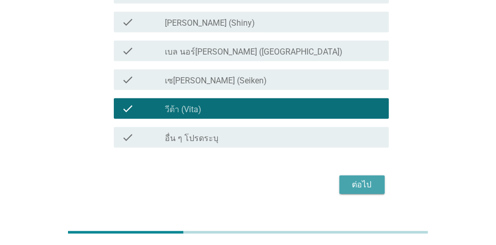
click at [376, 182] on div "ต่อไป" at bounding box center [362, 185] width 29 height 12
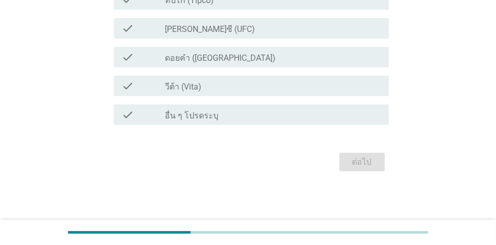
scroll to position [0, 0]
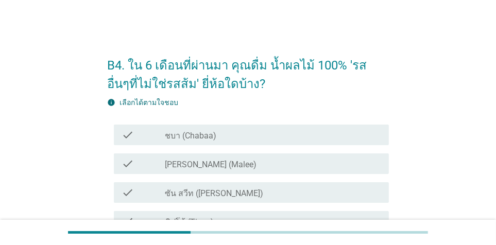
click at [268, 135] on div "check_box_outline_blank ชบา (Chabaa)" at bounding box center [272, 135] width 215 height 12
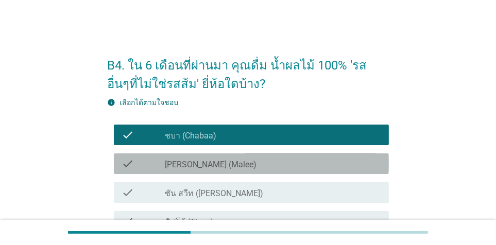
click at [270, 170] on div "check check_box_outline_blank [PERSON_NAME] (Malee)" at bounding box center [251, 163] width 275 height 21
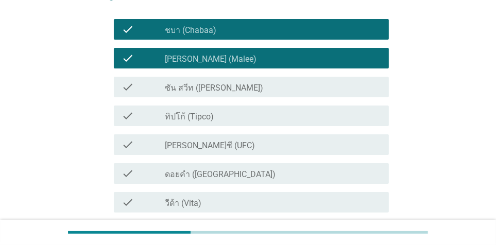
scroll to position [118, 0]
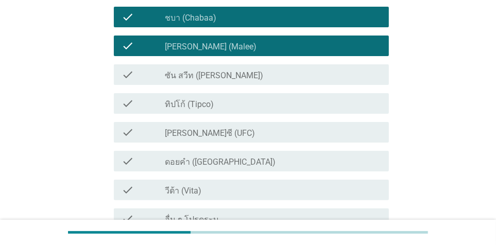
click at [263, 77] on div "check_box_outline_blank ซัน สวีท (Sun sweet)" at bounding box center [272, 74] width 215 height 12
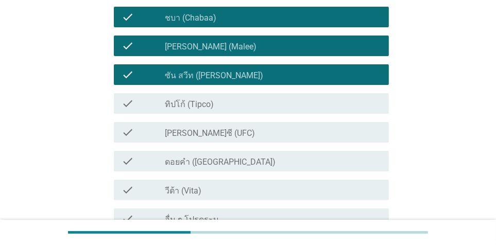
click at [249, 108] on div "check_box_outline_blank ทิปโก้ (Tipco)" at bounding box center [272, 103] width 215 height 12
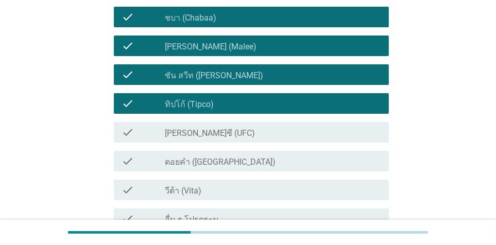
click at [243, 135] on div "check_box [PERSON_NAME]ซี (UFC)" at bounding box center [272, 132] width 215 height 12
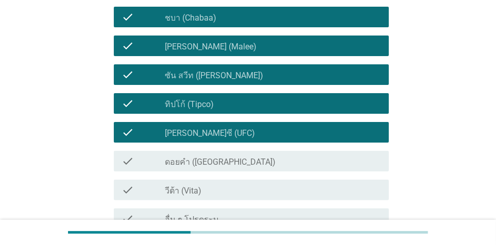
click at [254, 168] on div "check check_box ดอยคำ ([GEOGRAPHIC_DATA])" at bounding box center [251, 161] width 275 height 21
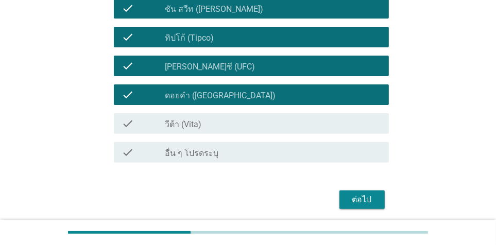
scroll to position [193, 0]
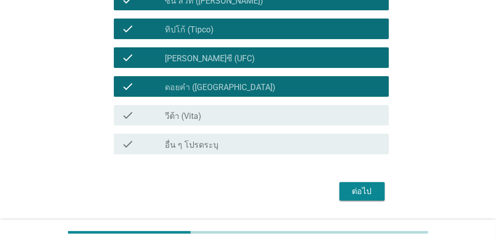
click at [357, 197] on div "ต่อไป" at bounding box center [362, 191] width 29 height 12
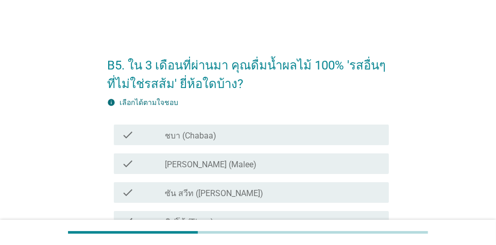
click at [215, 164] on div "check_box_outline_blank [PERSON_NAME] (Malee)" at bounding box center [272, 164] width 215 height 12
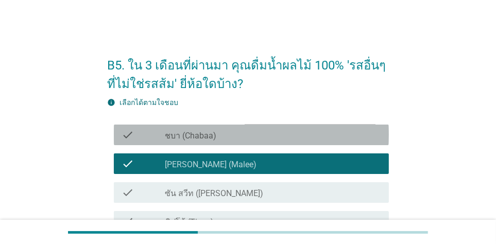
click at [229, 131] on div "check_box_outline_blank ชบา (Chabaa)" at bounding box center [272, 135] width 215 height 12
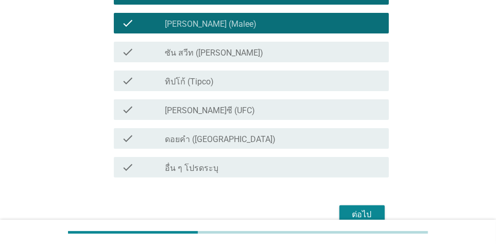
scroll to position [146, 0]
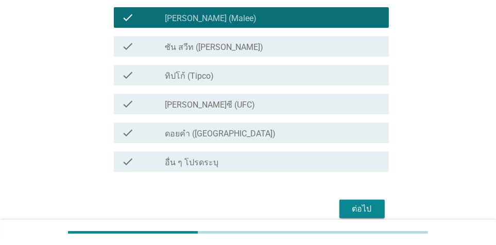
click at [221, 79] on div "check_box_outline_blank ทิปโก้ (Tipco)" at bounding box center [272, 75] width 215 height 12
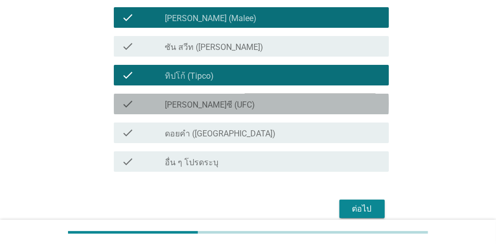
click at [221, 104] on div "check_box [PERSON_NAME]ซี (UFC)" at bounding box center [272, 104] width 215 height 12
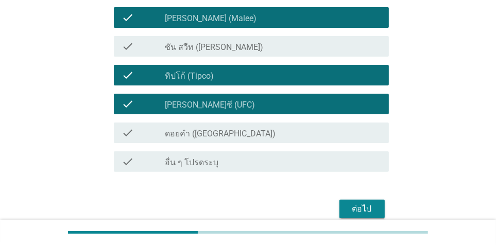
click at [373, 213] on div "ต่อไป" at bounding box center [362, 209] width 29 height 12
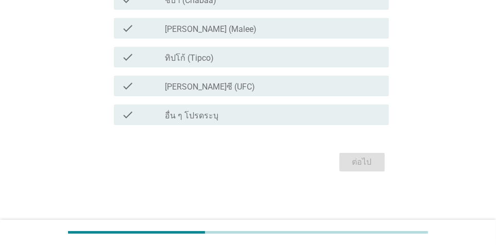
scroll to position [0, 0]
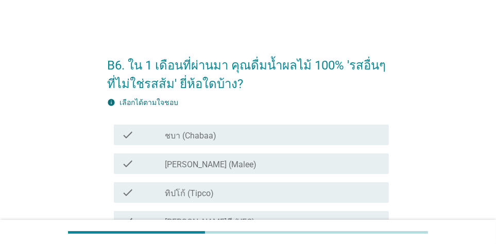
click at [277, 194] on div "check_box ทิปโก้ (Tipco)" at bounding box center [272, 192] width 215 height 12
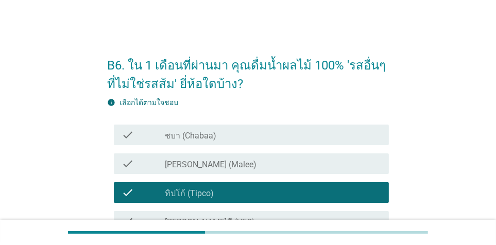
click at [276, 164] on div "check_box_outline_blank [PERSON_NAME] (Malee)" at bounding box center [272, 164] width 215 height 12
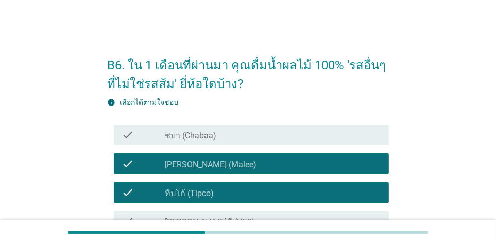
click at [372, 132] on div "check_box_outline_blank ชบา (Chabaa)" at bounding box center [272, 135] width 215 height 12
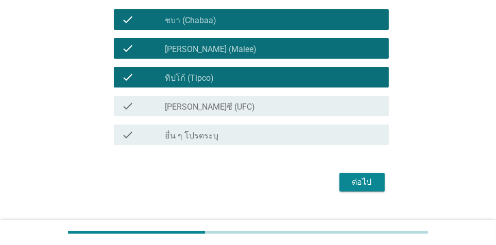
scroll to position [124, 0]
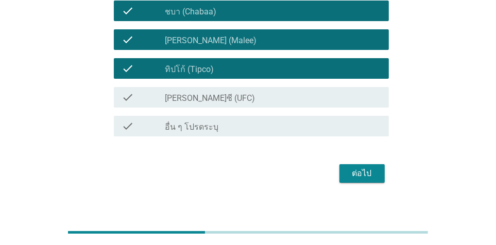
click at [373, 172] on div "ต่อไป" at bounding box center [362, 173] width 29 height 12
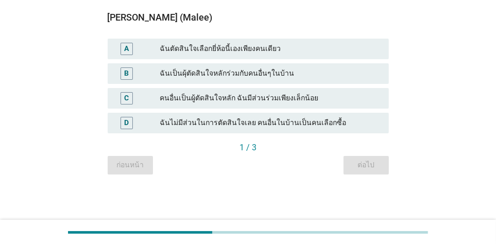
scroll to position [0, 0]
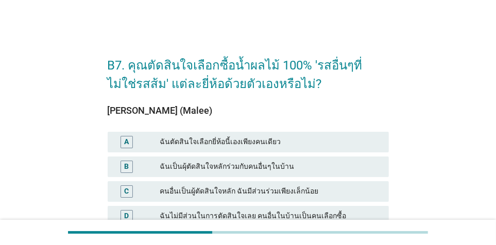
click at [286, 135] on div "A ฉันตัดสินใจเลือกยี่ห้อนี้เองเพียงคนเดียว" at bounding box center [248, 142] width 281 height 21
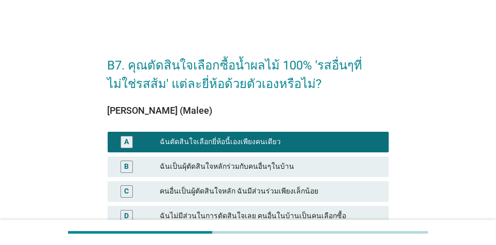
drag, startPoint x: 491, startPoint y: 90, endPoint x: 491, endPoint y: 95, distance: 5.2
click at [464, 94] on div "B7. คุณตัดสินใจเลือกซื้อน้ำผลไม้ 100% 'รสอื่นๆที่ไม่ใช่รสส้ม' แต่ละยี่ห้อด้วยตั…" at bounding box center [248, 156] width 496 height 313
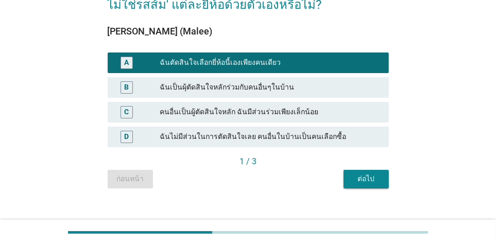
scroll to position [93, 0]
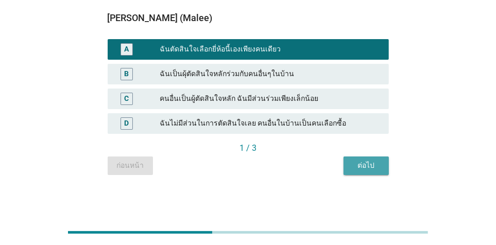
click at [377, 167] on div "ต่อไป" at bounding box center [366, 165] width 29 height 11
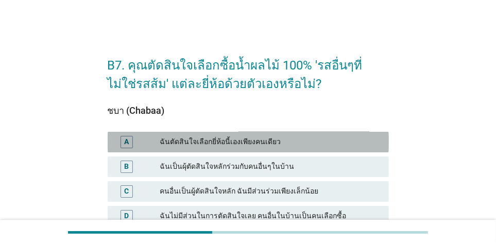
click at [311, 136] on div "ฉันตัดสินใจเลือกยี่ห้อนี้เองเพียงคนเดียว" at bounding box center [270, 142] width 220 height 12
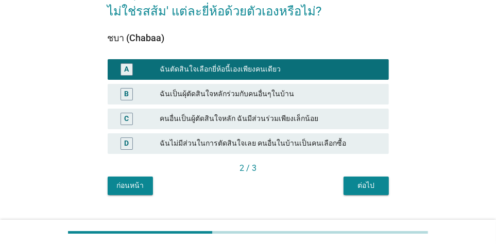
scroll to position [93, 0]
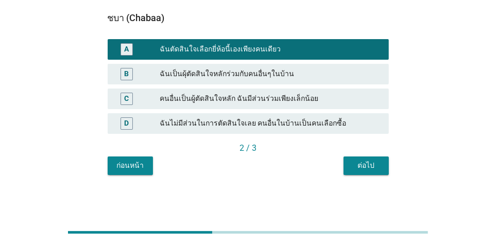
click at [365, 163] on div "ต่อไป" at bounding box center [366, 165] width 29 height 11
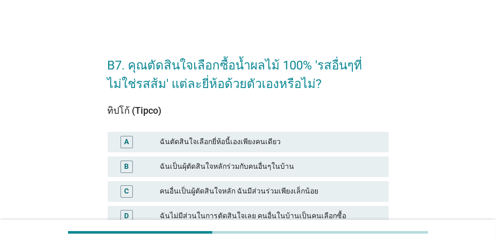
click at [302, 138] on div "ฉันตัดสินใจเลือกยี่ห้อนี้เองเพียงคนเดียว" at bounding box center [270, 142] width 220 height 12
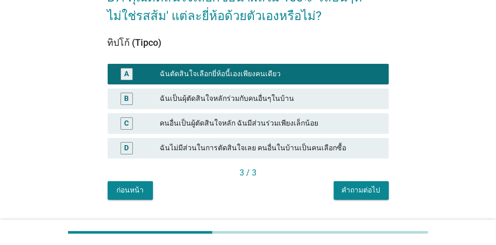
scroll to position [93, 0]
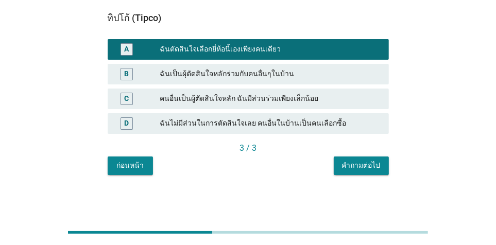
click at [376, 170] on div "คำถามต่อไป" at bounding box center [361, 165] width 39 height 11
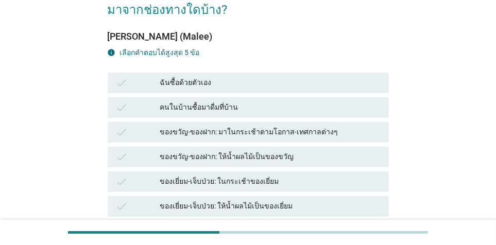
scroll to position [0, 0]
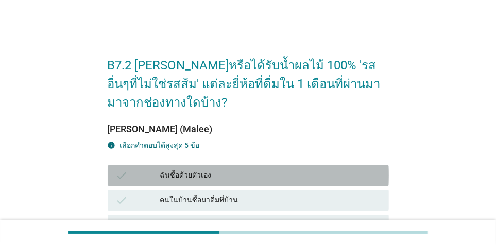
click at [317, 176] on div "ฉันซื้อด้วยตัวเอง" at bounding box center [270, 175] width 220 height 12
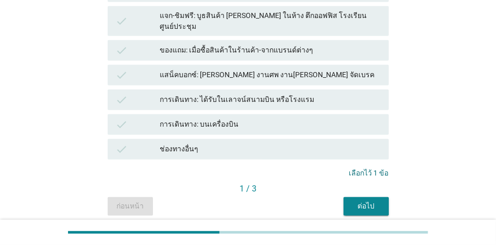
scroll to position [334, 0]
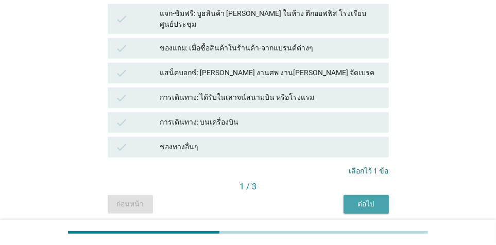
click at [369, 195] on button "ต่อไป" at bounding box center [366, 204] width 45 height 19
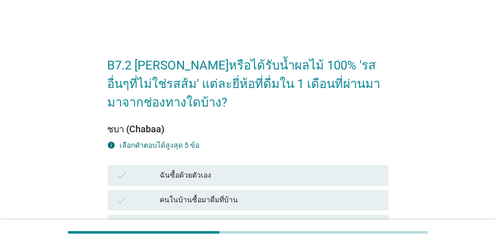
click at [241, 175] on div "ฉันซื้อด้วยตัวเอง" at bounding box center [270, 175] width 220 height 12
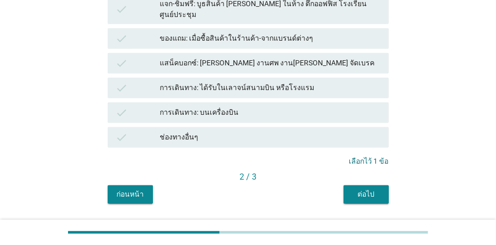
scroll to position [350, 0]
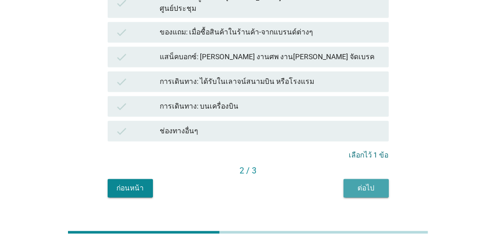
click at [361, 183] on div "ต่อไป" at bounding box center [366, 188] width 29 height 11
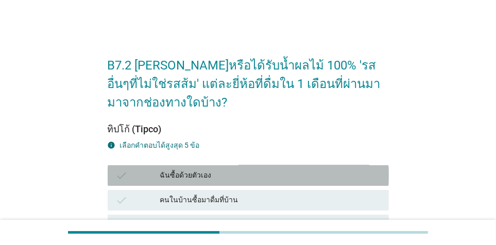
click at [338, 175] on div "ฉันซื้อด้วยตัวเอง" at bounding box center [270, 175] width 220 height 12
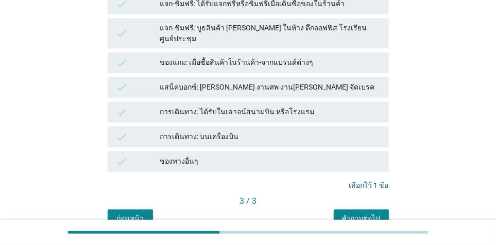
scroll to position [329, 0]
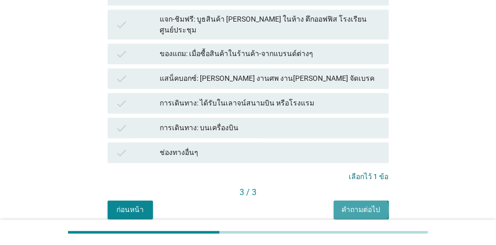
click at [364, 204] on div "คำถามต่อไป" at bounding box center [361, 209] width 39 height 11
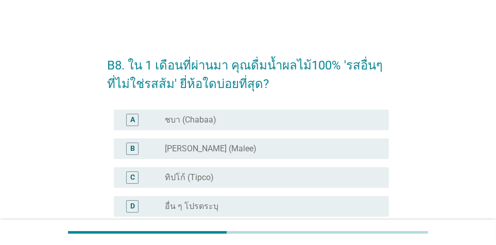
click at [275, 175] on div "radio_button_unchecked ทิปโก้ (Tipco)" at bounding box center [268, 178] width 207 height 10
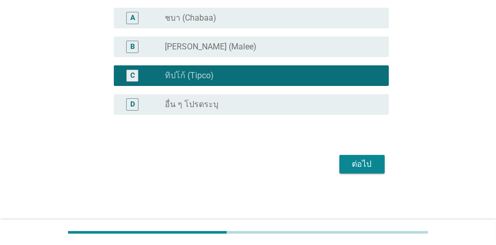
scroll to position [104, 0]
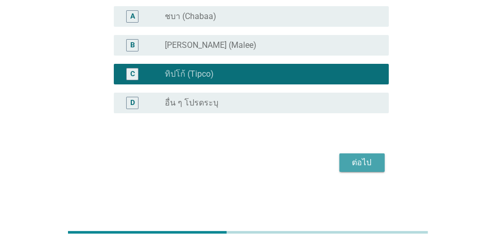
click at [368, 160] on div "ต่อไป" at bounding box center [362, 163] width 29 height 12
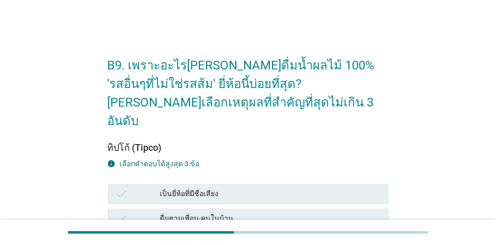
click at [335, 188] on div "เป็นยี่ห้อที่มีชื่อเสียง" at bounding box center [270, 194] width 220 height 12
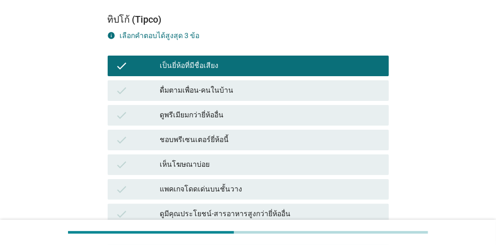
scroll to position [197, 0]
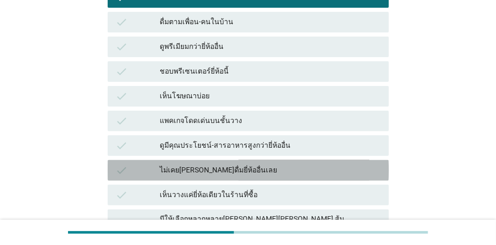
click at [318, 160] on div "check ไม่เคย[PERSON_NAME]ดื่มยี่ห้ออื่นเลย" at bounding box center [248, 170] width 281 height 21
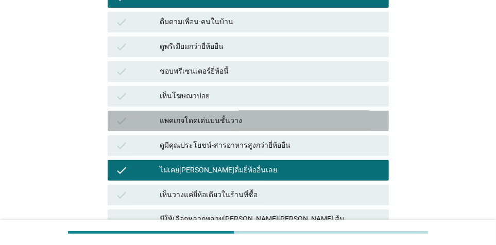
click at [330, 115] on div "แพคเกจโดดเด่นบนชั้นวาง" at bounding box center [270, 121] width 220 height 12
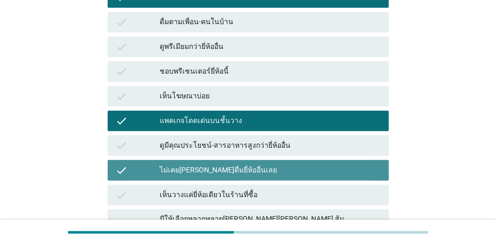
click at [311, 164] on div "ไม่เคย[PERSON_NAME]ดื่มยี่ห้ออื่นเลย" at bounding box center [270, 170] width 220 height 12
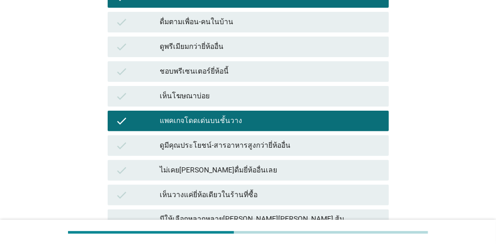
click at [321, 64] on div "check ชอบพรีเซนเตอร์ยี่ห้อนี้" at bounding box center [248, 71] width 285 height 25
click at [322, 90] on div "เห็นโฆษณาบ่อย" at bounding box center [270, 96] width 220 height 12
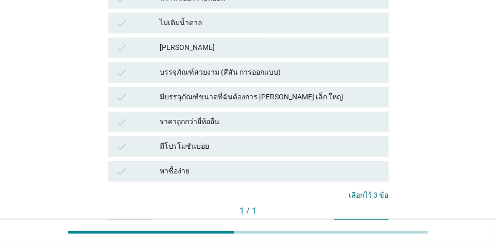
scroll to position [503, 0]
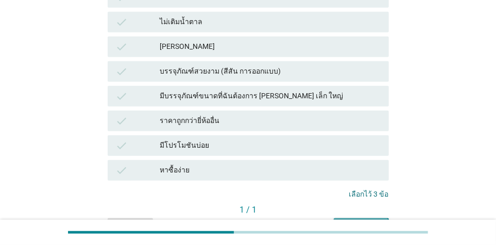
click at [371, 222] on div "คำถามต่อไป" at bounding box center [361, 227] width 39 height 11
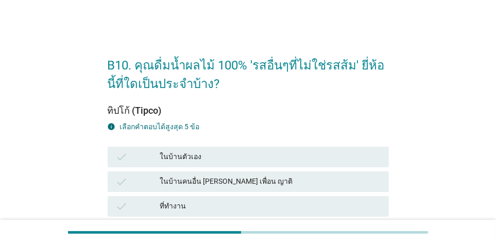
click at [347, 162] on div "ในบ้านตัวเอง" at bounding box center [270, 157] width 220 height 12
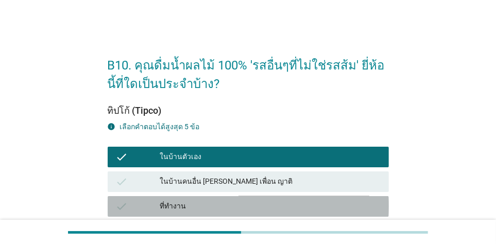
click at [363, 212] on div "ที่ทำงาน" at bounding box center [270, 206] width 220 height 12
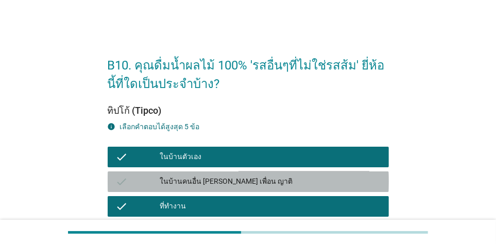
click at [364, 185] on div "ในบ้านคนอื่น [PERSON_NAME] เพื่อน ญาติ" at bounding box center [270, 182] width 220 height 12
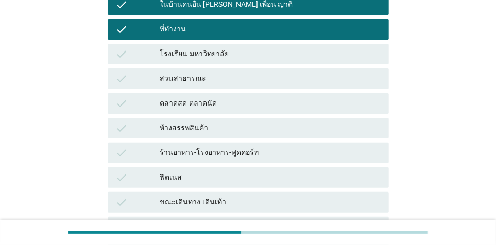
scroll to position [180, 0]
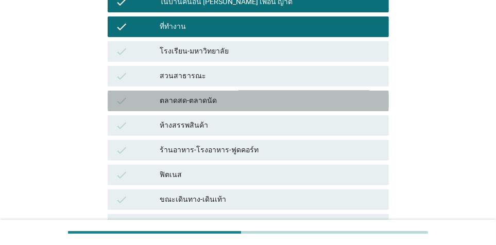
click at [284, 100] on div "ตลาดสด-ตลาดนัด" at bounding box center [270, 101] width 220 height 12
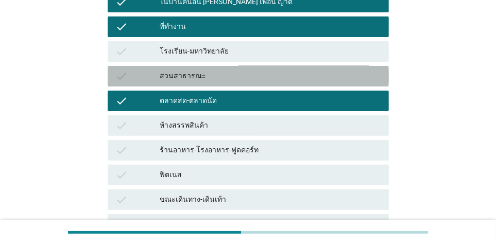
click at [286, 74] on div "สวนสาธารณะ" at bounding box center [270, 76] width 220 height 12
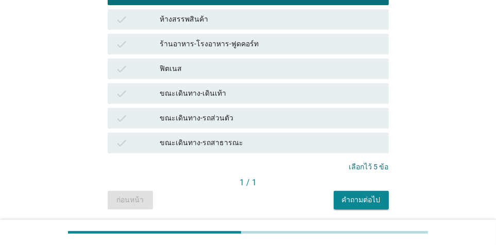
scroll to position [320, 0]
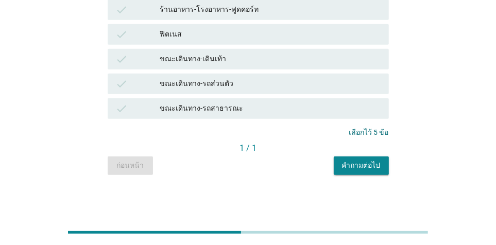
click at [360, 166] on div "คำถามต่อไป" at bounding box center [361, 165] width 39 height 11
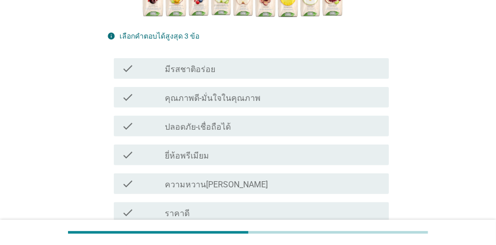
scroll to position [225, 0]
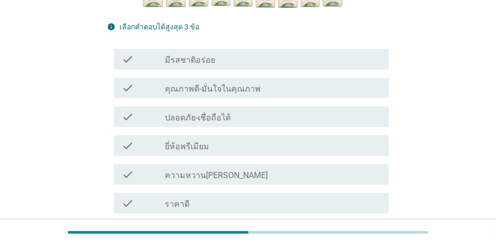
click at [258, 64] on div "check_box_outline_blank มีรสชาติอร่อย" at bounding box center [272, 59] width 215 height 12
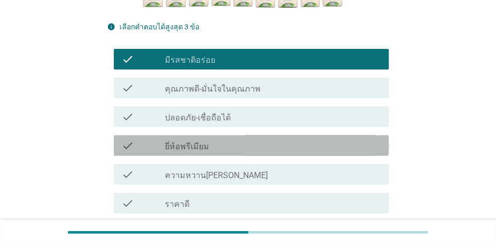
click at [263, 143] on div "check_box_outline_blank ยี่ห้อพรีเมียม" at bounding box center [272, 146] width 215 height 12
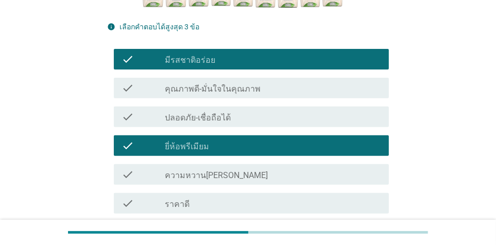
click at [284, 201] on div "check_box_outline_blank ราคาดี" at bounding box center [272, 203] width 215 height 12
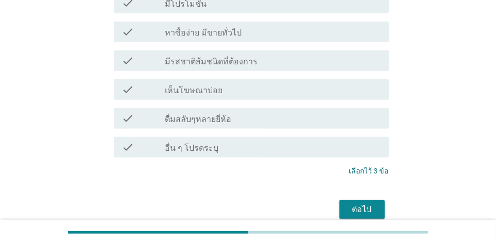
scroll to position [471, 0]
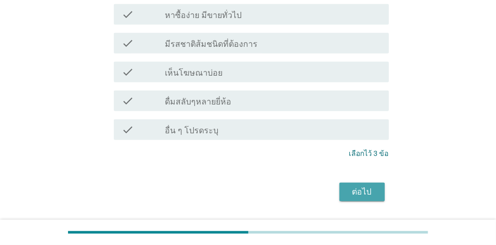
click at [353, 197] on div "ต่อไป" at bounding box center [362, 192] width 29 height 12
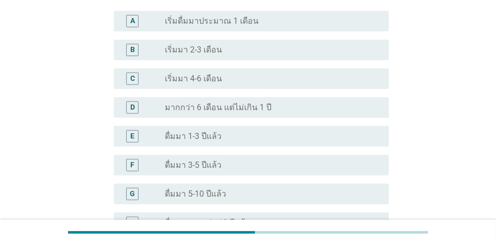
scroll to position [249, 0]
click at [347, 154] on div "F radio_button_unchecked ดื่มมา 3-5 ปีแล้ว" at bounding box center [251, 164] width 275 height 21
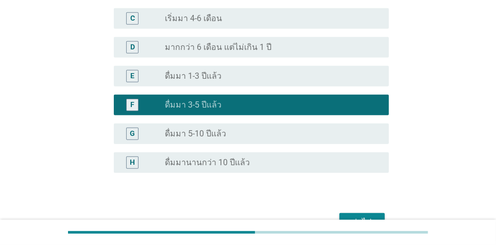
scroll to position [333, 0]
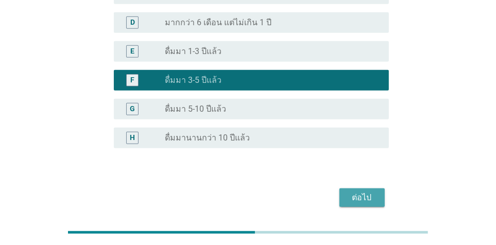
click at [362, 192] on div "ต่อไป" at bounding box center [362, 198] width 29 height 12
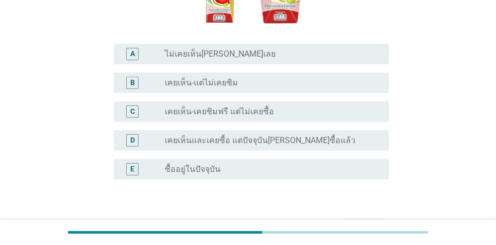
scroll to position [241, 0]
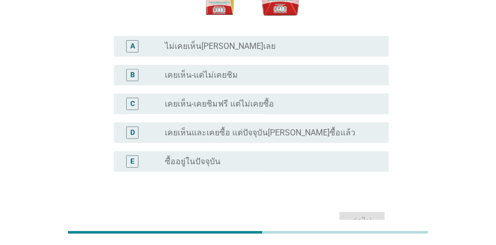
click at [302, 156] on div "radio_button_unchecked ซื้ออยู่ในปัจจุบัน" at bounding box center [272, 162] width 215 height 12
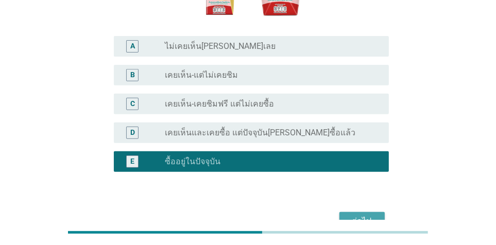
click at [358, 215] on div "ต่อไป" at bounding box center [362, 221] width 29 height 12
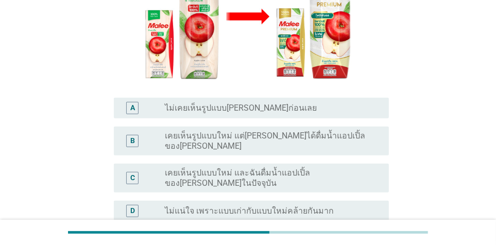
scroll to position [215, 0]
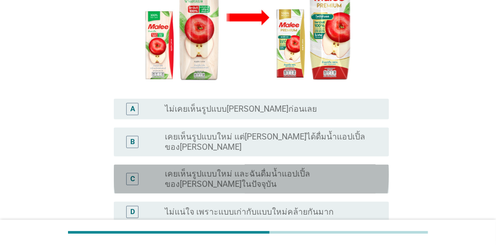
click at [333, 169] on label "เคยเห็นรูปแบบใหม่ และฉันดื่มน้ำแอปเปิ้ลของ[PERSON_NAME]ในปัจจุบัน" at bounding box center [268, 179] width 207 height 21
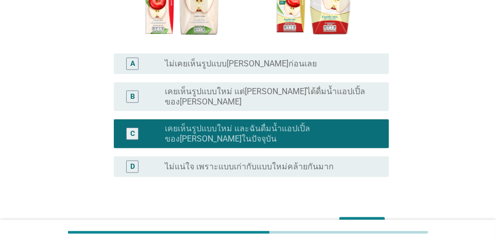
scroll to position [267, 0]
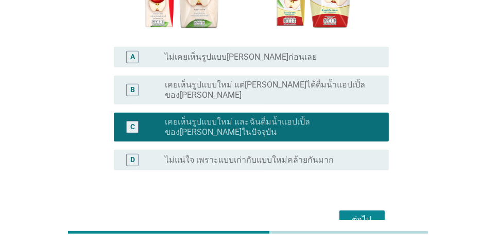
click at [375, 214] on div "ต่อไป" at bounding box center [362, 220] width 29 height 12
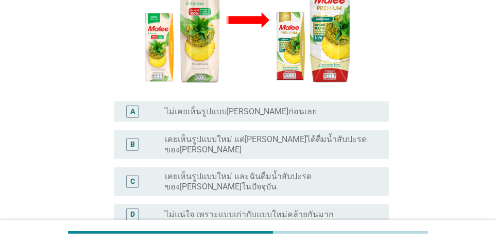
scroll to position [214, 0]
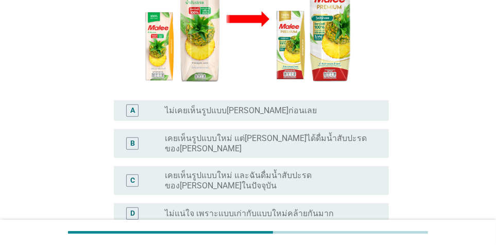
click at [310, 170] on label "เคยเห็นรูปแบบใหม่ และฉันดื่มน้ำสับปะรดของ[PERSON_NAME]ในปัจจุบัน" at bounding box center [268, 180] width 207 height 21
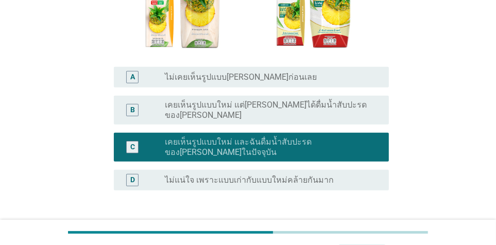
scroll to position [269, 0]
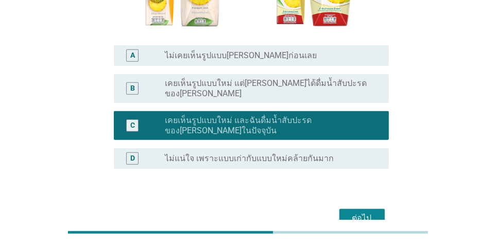
click at [369, 212] on div "ต่อไป" at bounding box center [362, 218] width 29 height 12
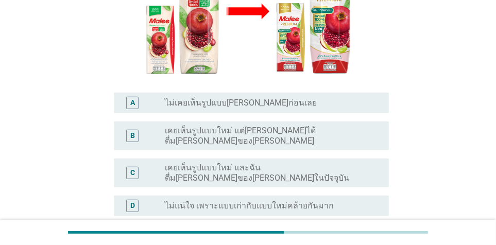
scroll to position [222, 0]
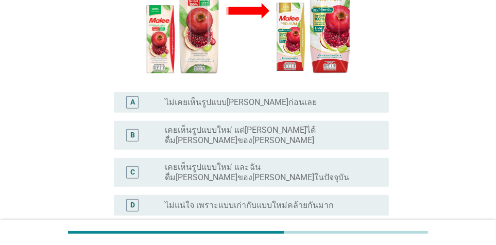
click at [361, 158] on div "C radio_button_unchecked เคยเห็นรูปแบบใหม่ และฉันดื่ม[PERSON_NAME]ของ[PERSON_NA…" at bounding box center [251, 172] width 275 height 29
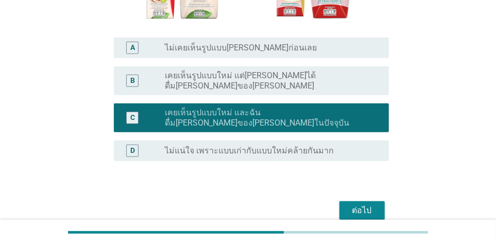
scroll to position [288, 0]
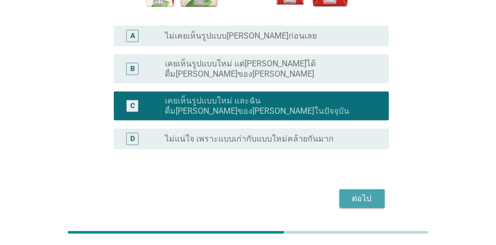
click at [372, 193] on div "ต่อไป" at bounding box center [362, 199] width 29 height 12
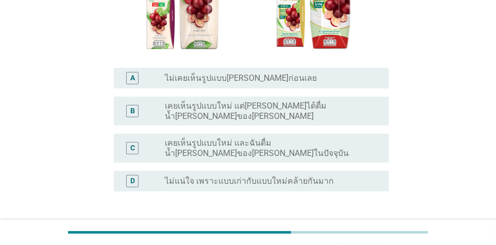
scroll to position [251, 0]
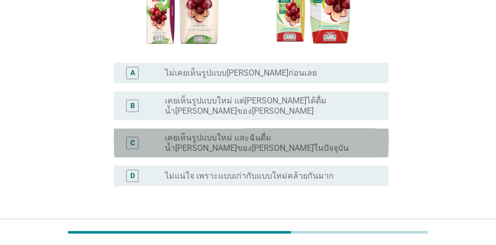
click at [312, 133] on label "เคยเห็นรูปแบบใหม่ และฉันดื่มน้ำ[PERSON_NAME]ของ[PERSON_NAME]ในปัจจุบัน" at bounding box center [268, 143] width 207 height 21
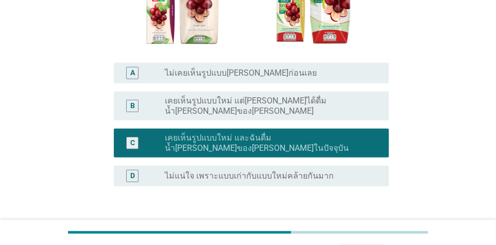
click at [373, 230] on div "ต่อไป" at bounding box center [362, 236] width 29 height 12
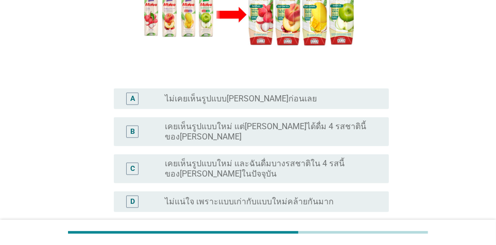
scroll to position [247, 0]
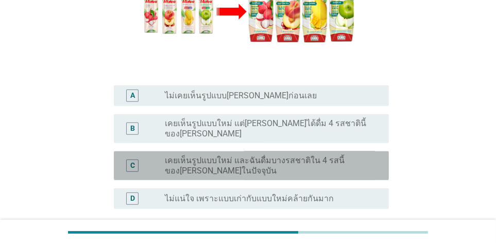
click at [328, 156] on label "เคยเห็นรูปแบบใหม่ และฉันดื่มบางรสชาติใน 4 รสนี้ของ[PERSON_NAME]ในปัจจุบัน" at bounding box center [268, 166] width 207 height 21
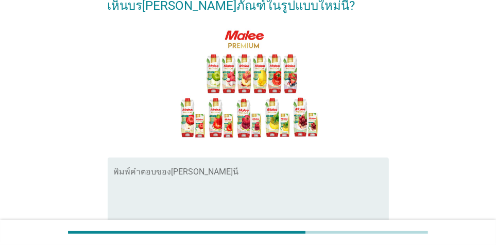
scroll to position [145, 0]
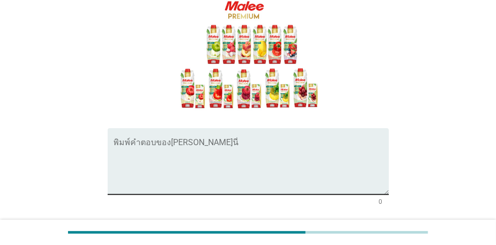
click at [288, 141] on textarea "พิมพ์คำตอบของคุณ ที่นี่" at bounding box center [251, 168] width 275 height 54
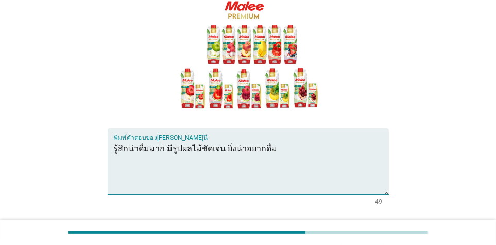
type textarea "รู้สึกน่าดื่มมาก มีรูปผลไม้ชัดเจน ยิ่งน่าอยากดื่ม"
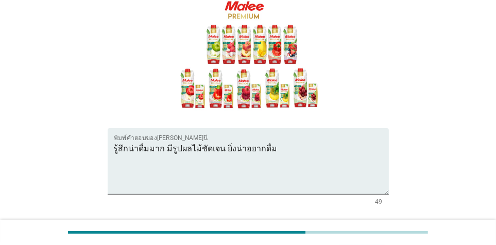
click at [348, 233] on button "ต่อไป" at bounding box center [361, 242] width 45 height 19
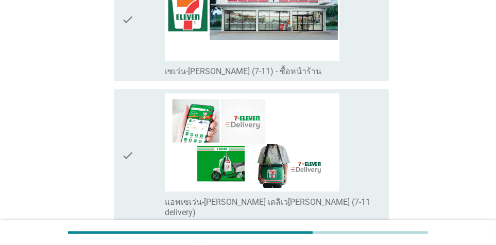
scroll to position [1613, 0]
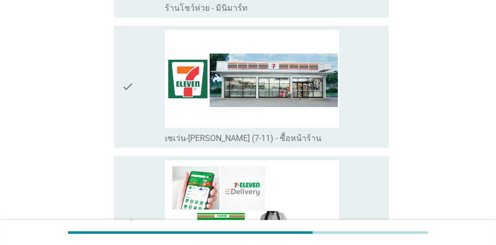
click at [379, 93] on div "check_box_outline_blank เซเว่น-[PERSON_NAME] (7-11) - ซื้อหน้าร้าน" at bounding box center [272, 87] width 215 height 114
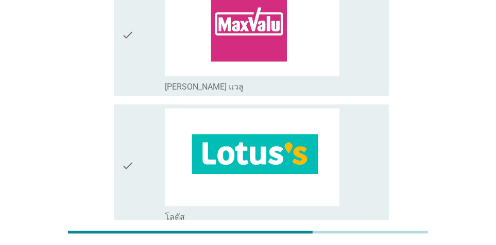
scroll to position [812, 0]
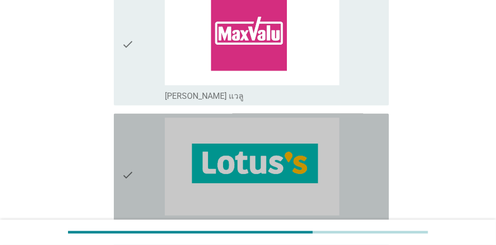
click at [346, 127] on div "check_box_outline_blank โลตัส" at bounding box center [272, 175] width 215 height 114
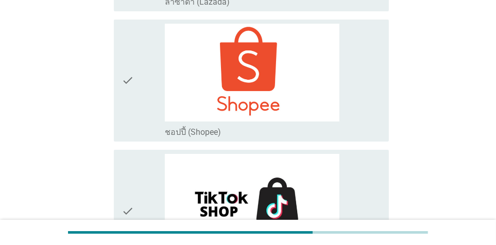
scroll to position [2410, 0]
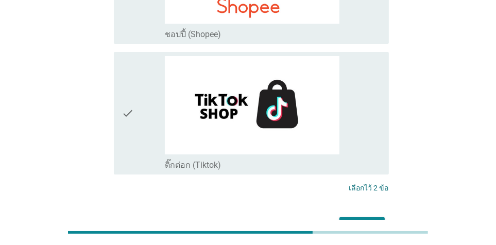
click at [377, 217] on button "ต่อไป" at bounding box center [361, 226] width 45 height 19
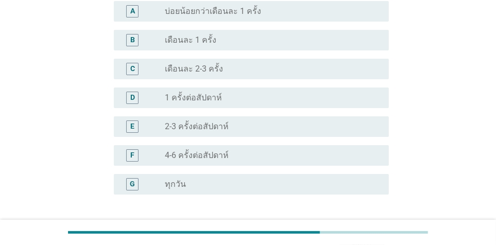
scroll to position [116, 0]
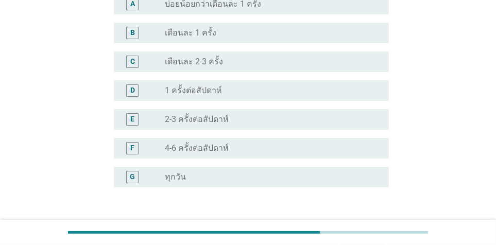
click at [251, 115] on div "radio_button_unchecked 2-3 ครั้งต่อสัปดาห์" at bounding box center [268, 119] width 207 height 10
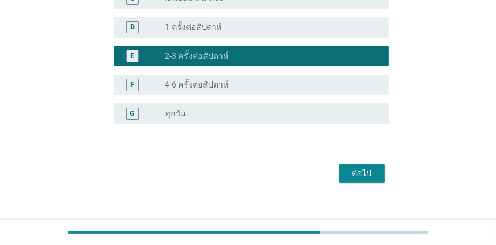
scroll to position [180, 0]
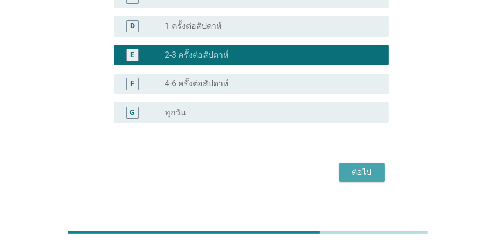
click at [369, 174] on div "ต่อไป" at bounding box center [362, 172] width 29 height 12
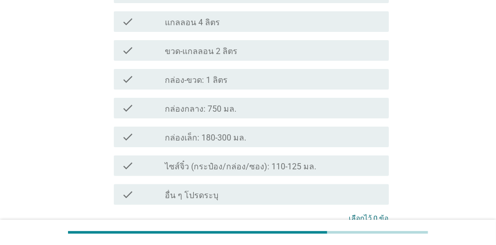
scroll to position [149, 0]
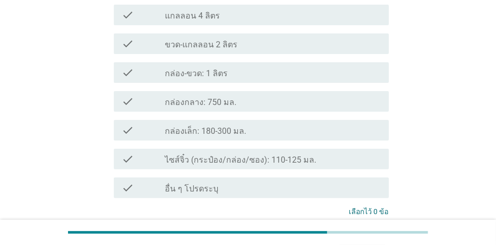
click at [273, 73] on div "check_box_outline_blank กล่อง-ขวด: 1 ลิตร" at bounding box center [272, 72] width 215 height 12
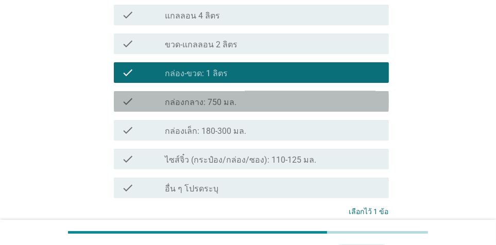
click at [273, 106] on div "check_box_outline_blank กล่องกลาง: 750 มล." at bounding box center [272, 101] width 215 height 12
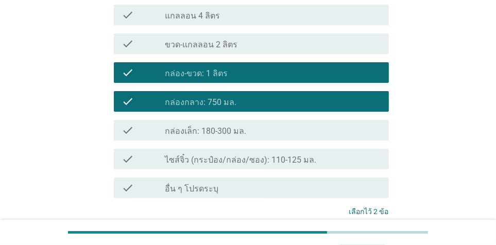
scroll to position [236, 0]
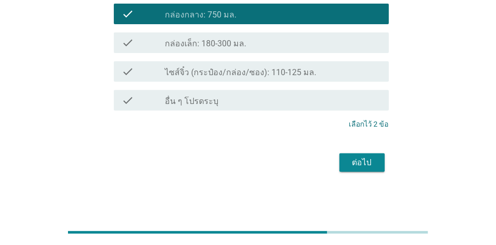
click at [360, 159] on div "ต่อไป" at bounding box center [362, 163] width 29 height 12
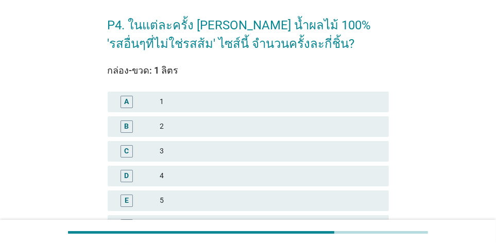
scroll to position [41, 0]
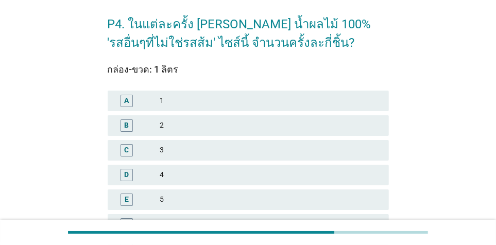
click at [336, 125] on div "2" at bounding box center [270, 125] width 220 height 12
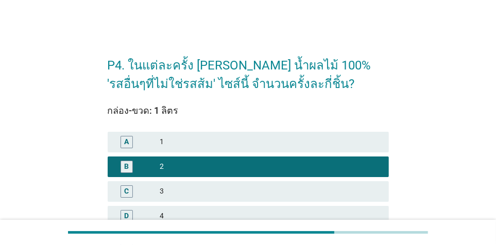
scroll to position [18, 0]
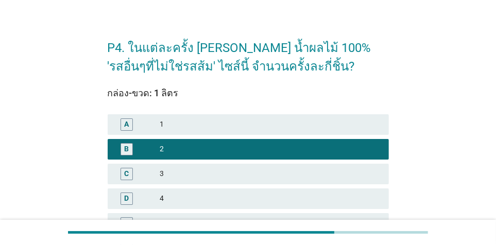
click at [352, 174] on div "3" at bounding box center [270, 174] width 220 height 12
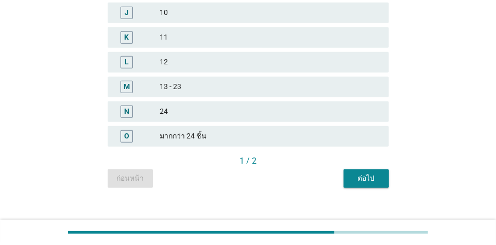
scroll to position [357, 0]
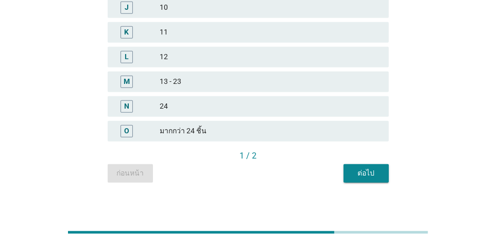
click at [382, 176] on button "ต่อไป" at bounding box center [366, 173] width 45 height 19
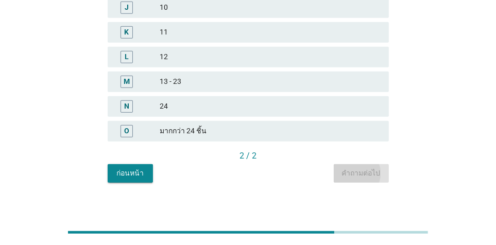
scroll to position [0, 0]
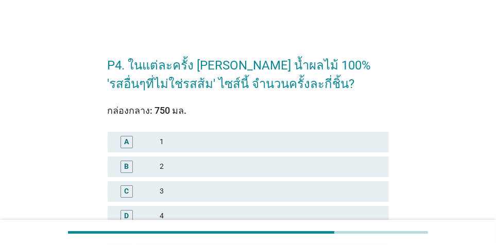
click at [298, 213] on div "4" at bounding box center [270, 216] width 220 height 12
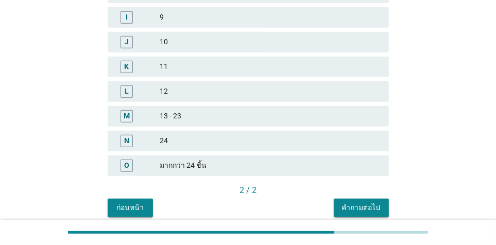
scroll to position [321, 0]
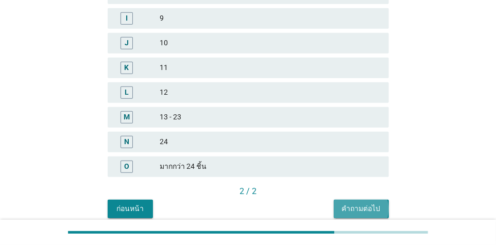
click at [380, 207] on div "คำถามต่อไป" at bounding box center [361, 208] width 39 height 11
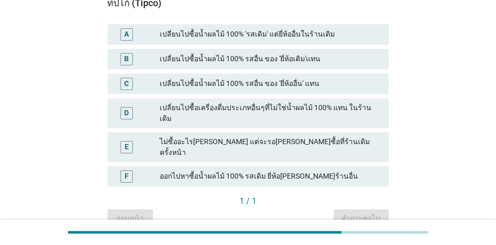
scroll to position [127, 0]
click at [263, 62] on div "เปลี่ยนไปซื้อน้ำผลไม้ 100% รสอื่น ของ 'ยี่ห้อเดิม'แทน" at bounding box center [270, 59] width 220 height 12
